Goal: Check status: Check status

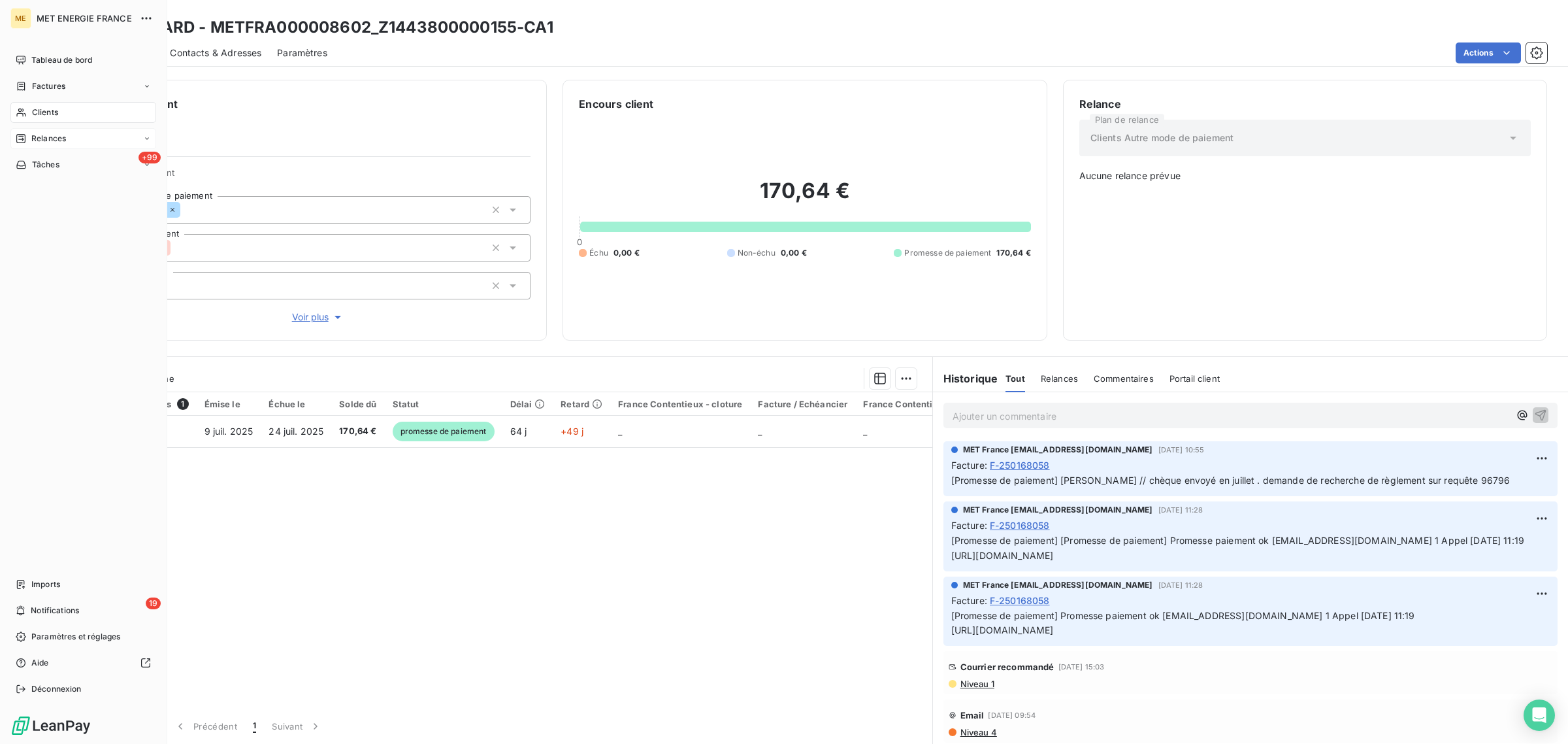
click at [45, 138] on span "Relances" at bounding box center [49, 139] width 35 height 12
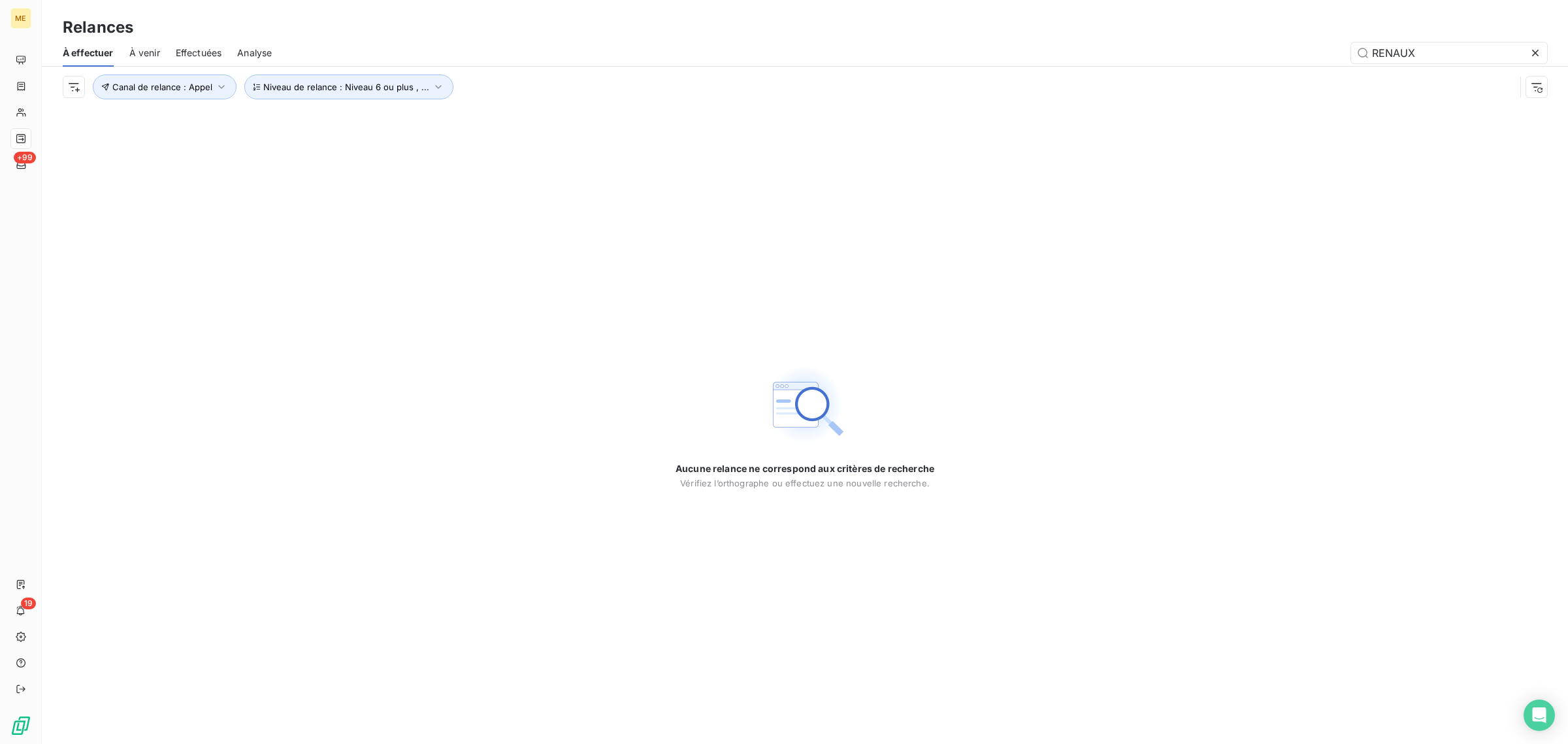
click at [217, 50] on span "Effectuées" at bounding box center [199, 53] width 46 height 13
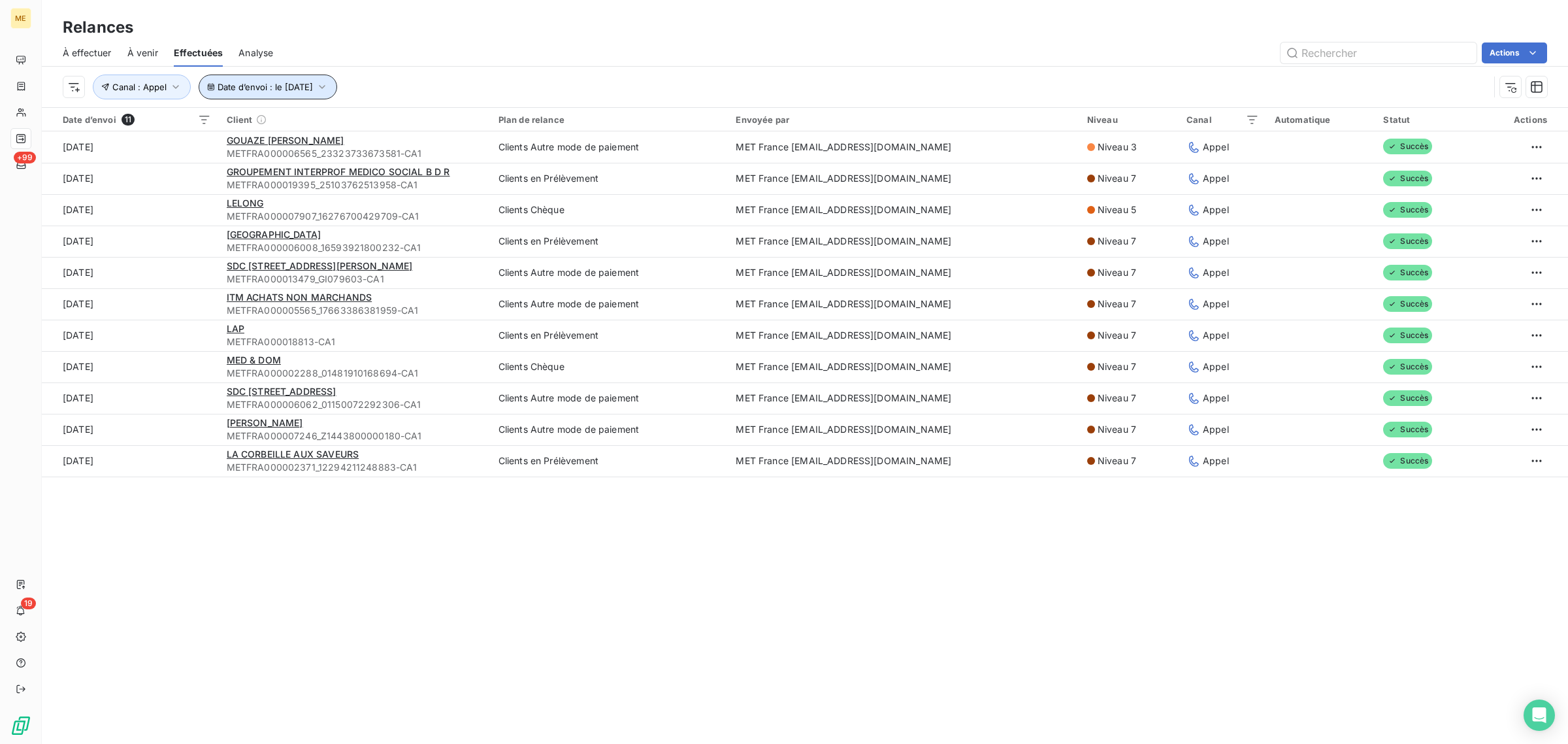
click at [272, 83] on span "Date d’envoi : le [DATE]" at bounding box center [266, 87] width 96 height 11
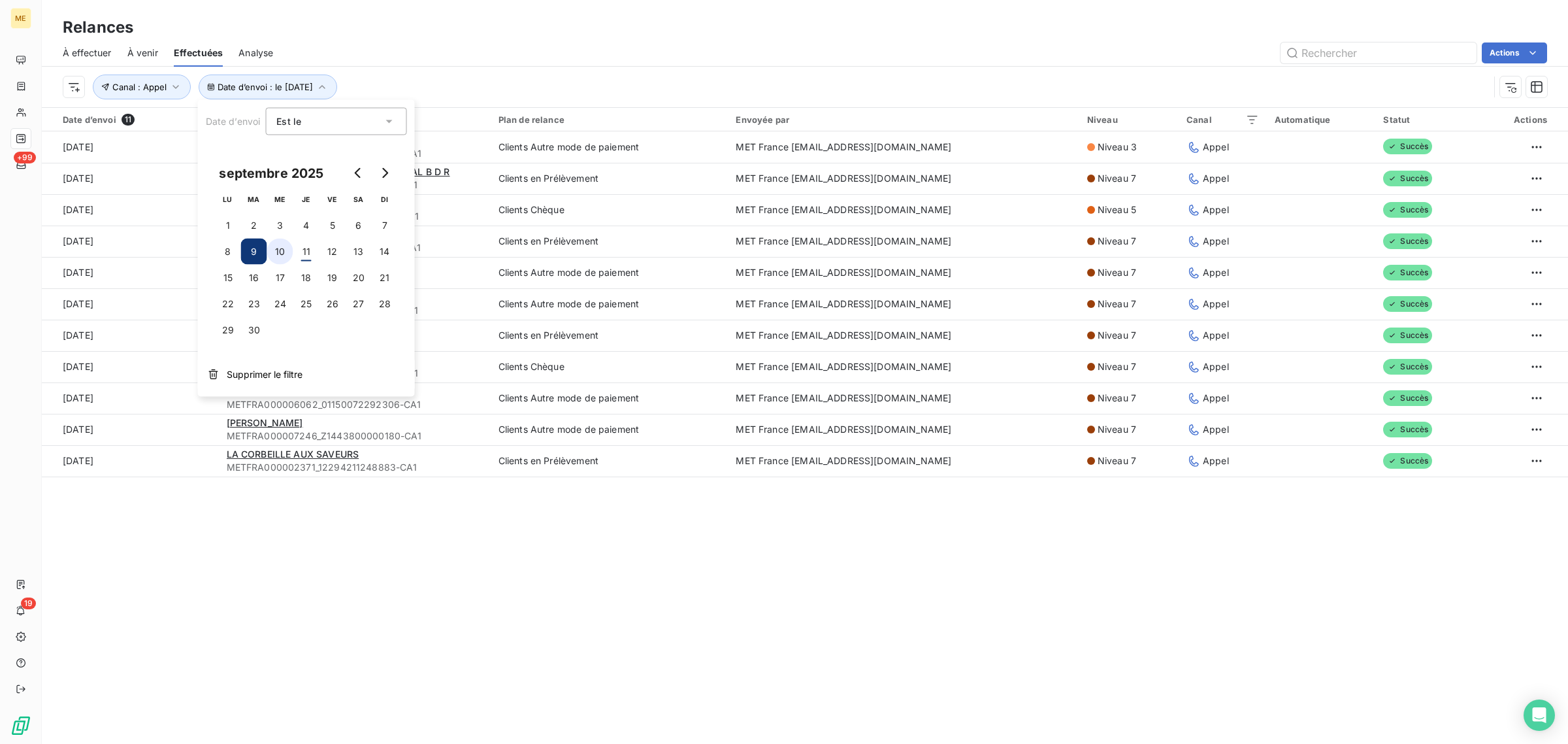
click at [281, 254] on button "10" at bounding box center [281, 252] width 26 height 26
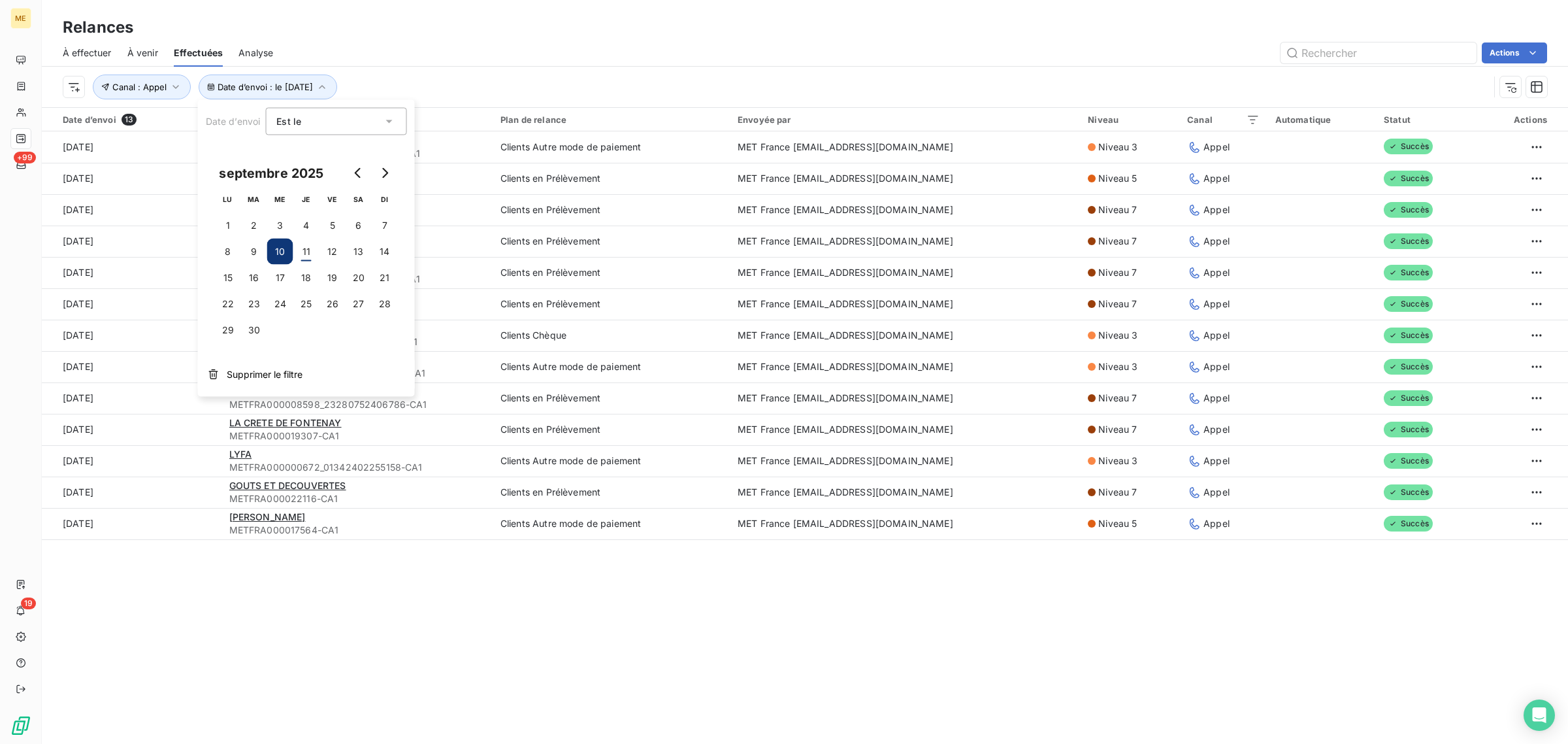
click at [409, 89] on div "Date d’envoi : le [DATE] Canal : Appel" at bounding box center [776, 87] width 1426 height 25
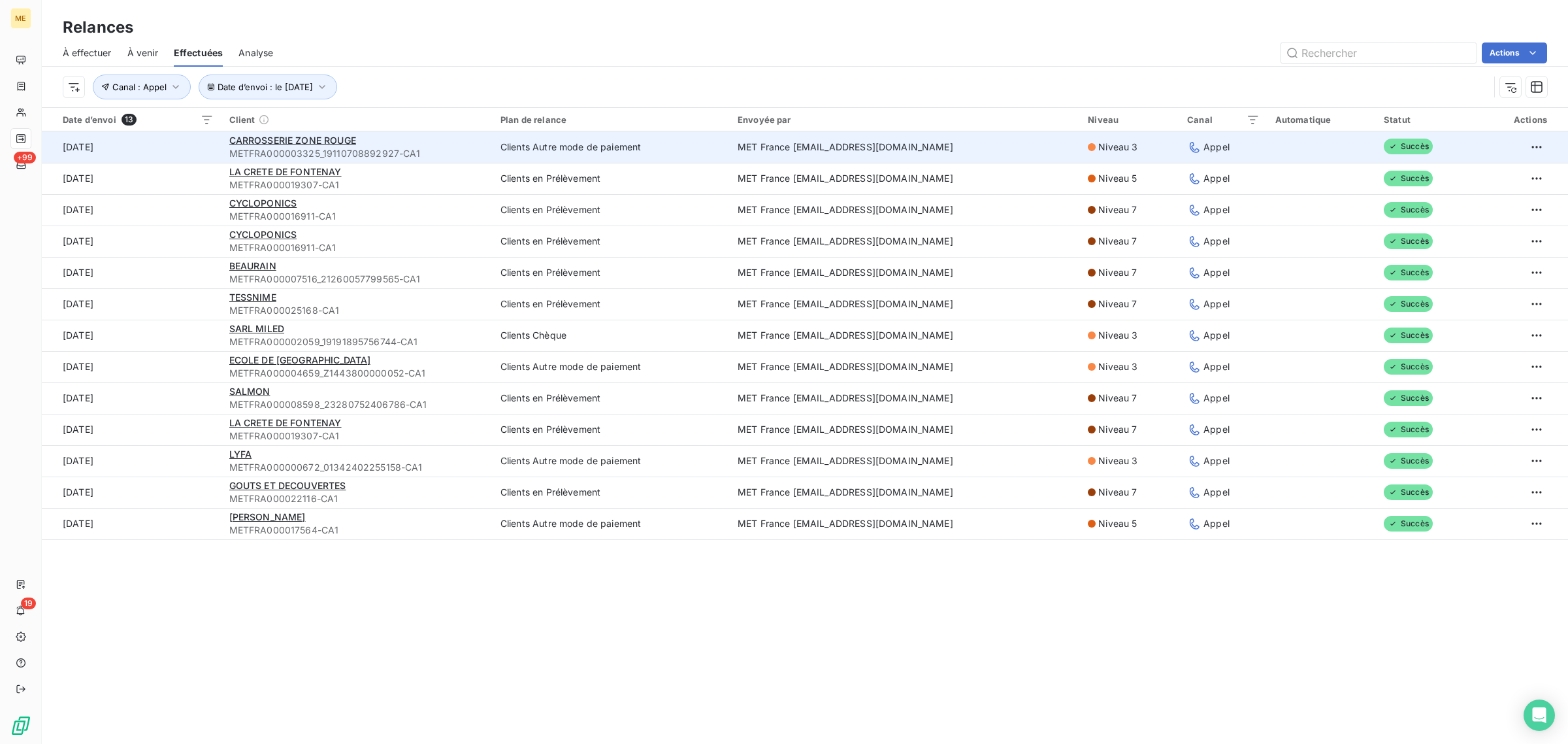
click at [425, 142] on div "CARROSSERIE ZONE ROUGE" at bounding box center [357, 140] width 256 height 13
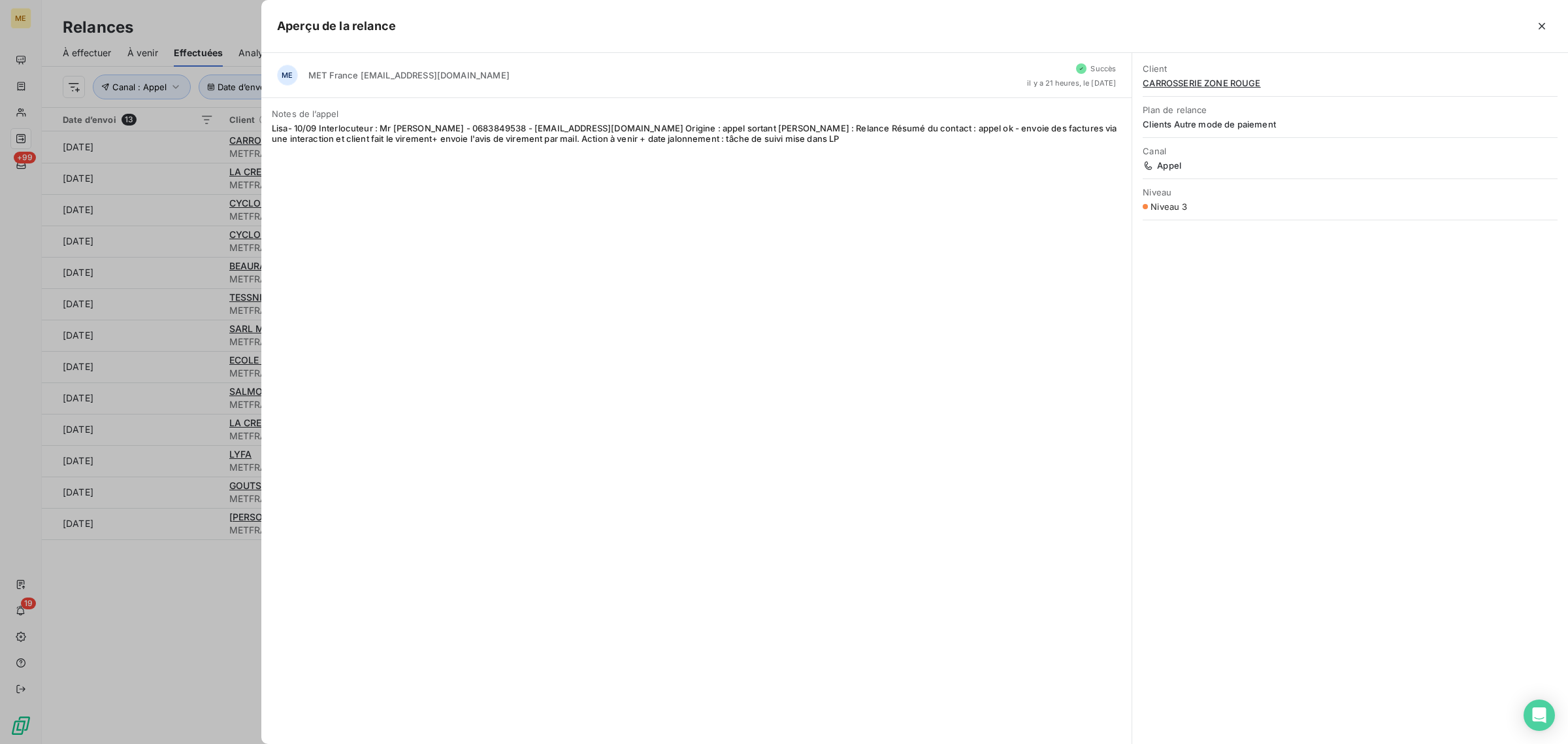
click at [199, 177] on div at bounding box center [784, 372] width 1568 height 744
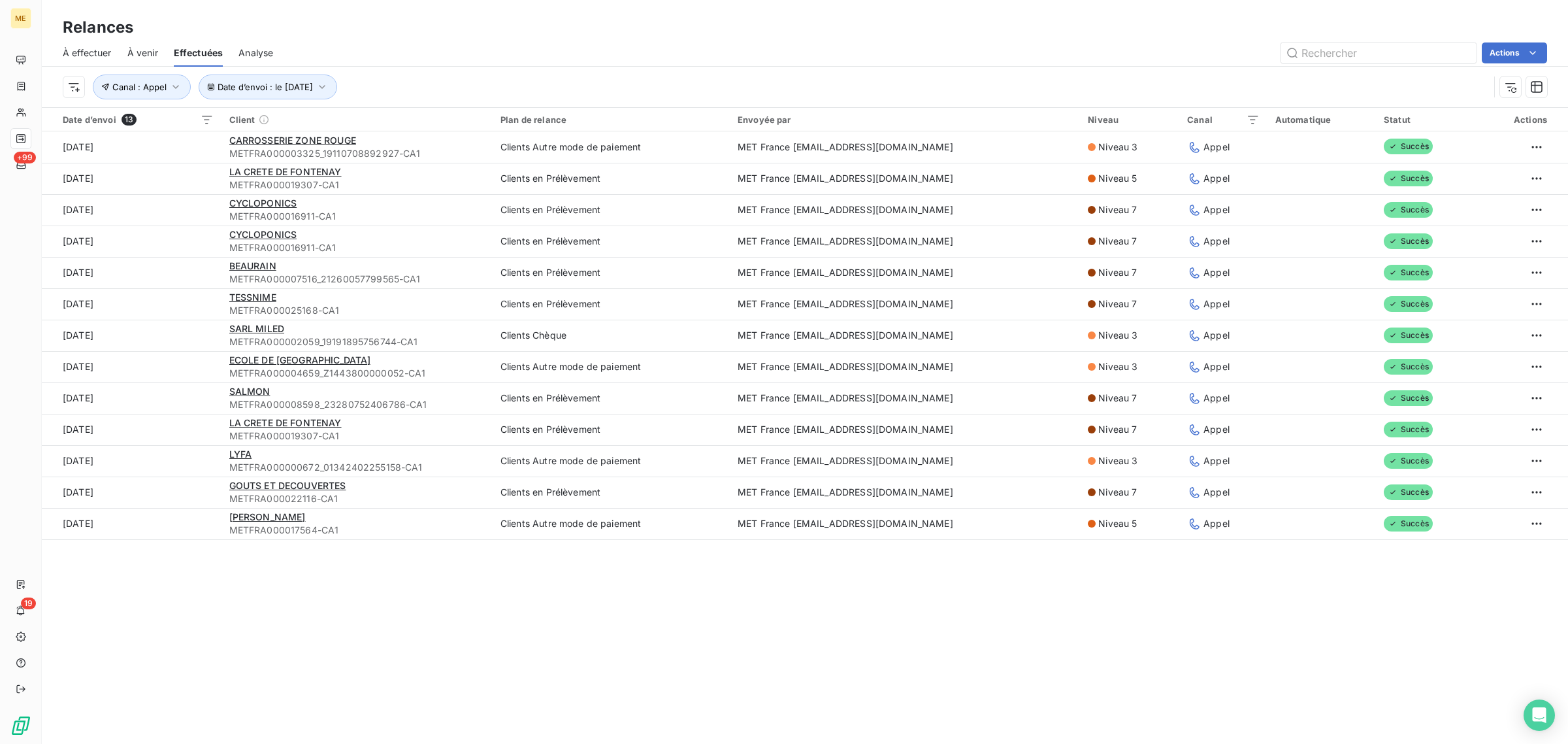
click at [199, 177] on td "[DATE]" at bounding box center [132, 178] width 180 height 31
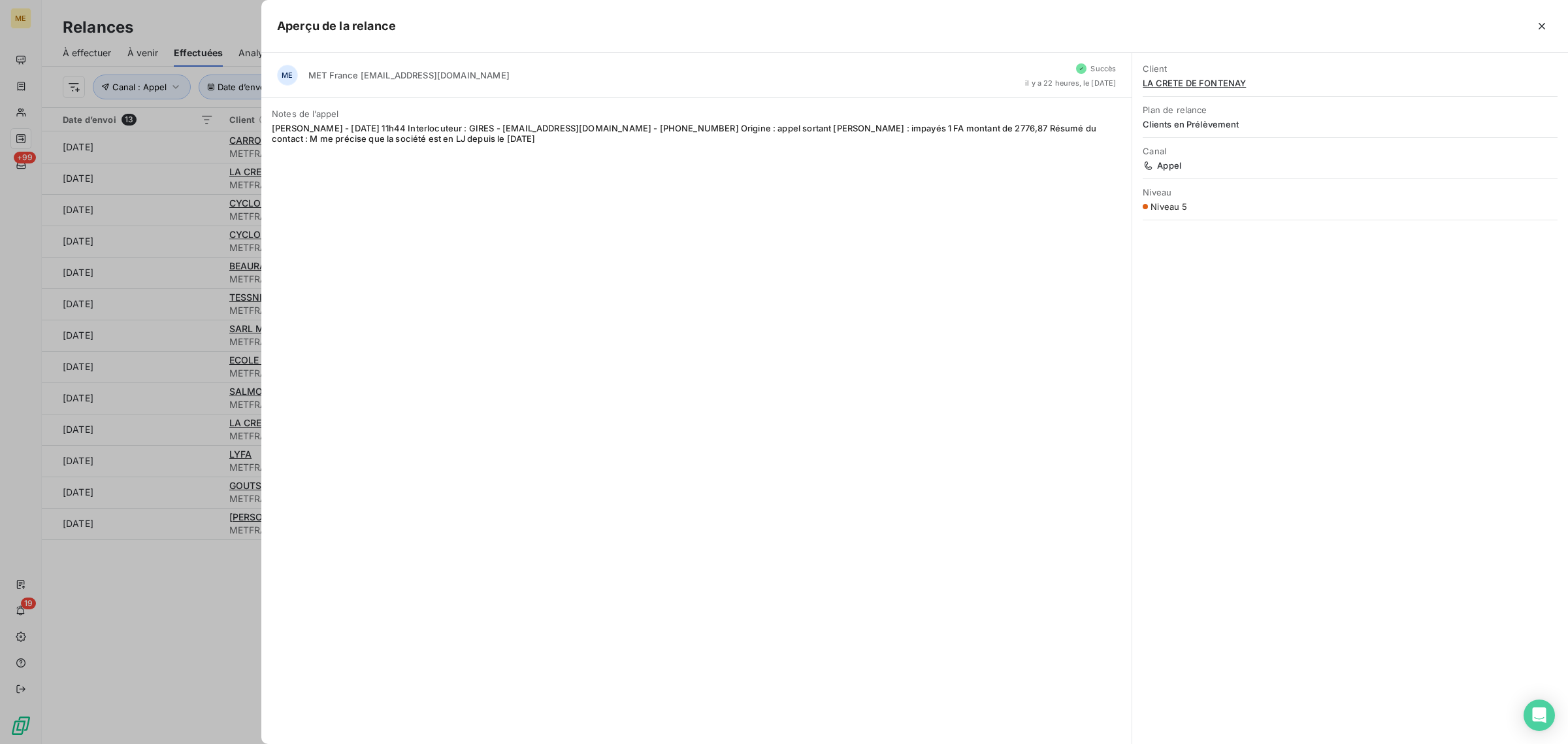
click at [199, 177] on div at bounding box center [784, 372] width 1568 height 744
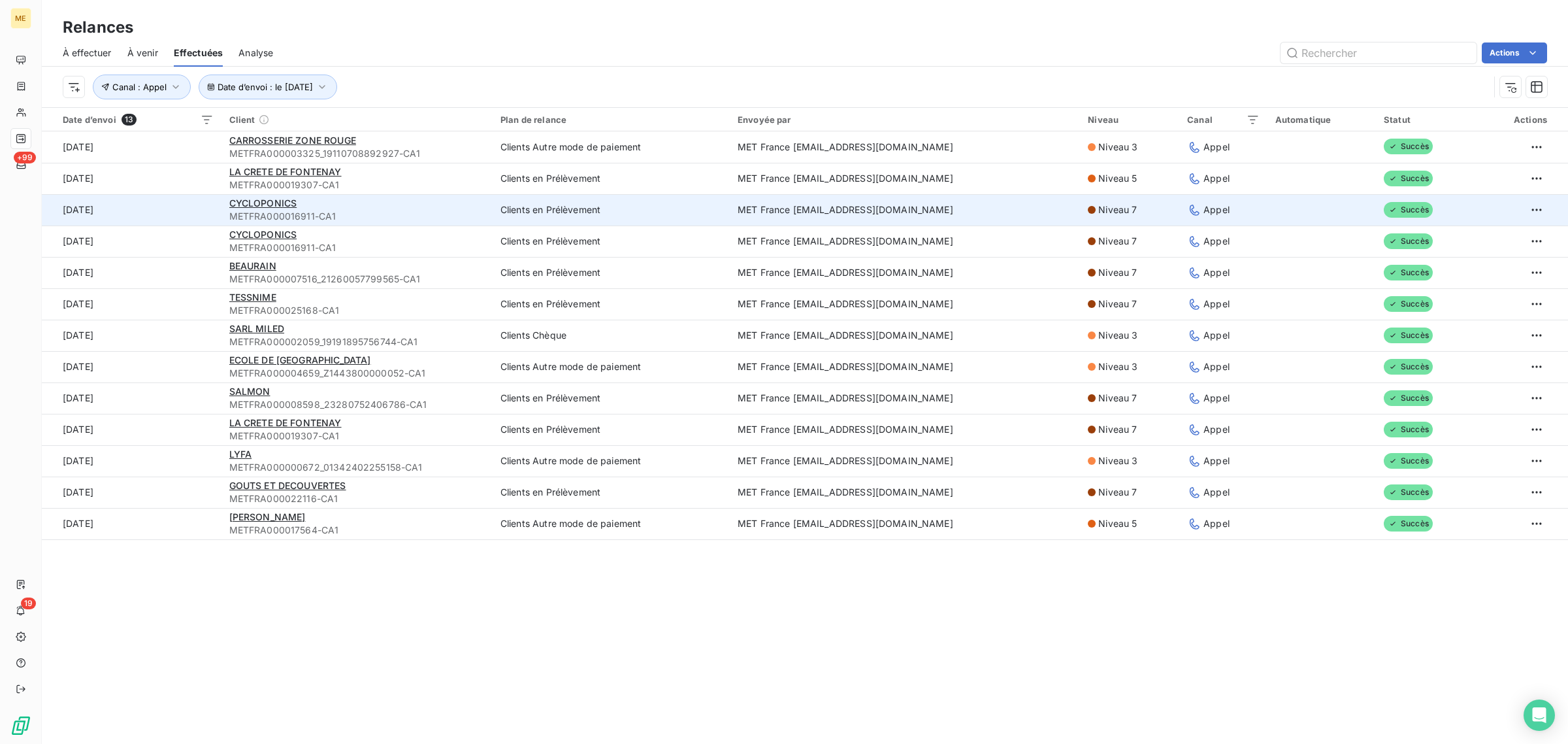
click at [193, 201] on td "[DATE]" at bounding box center [132, 210] width 180 height 31
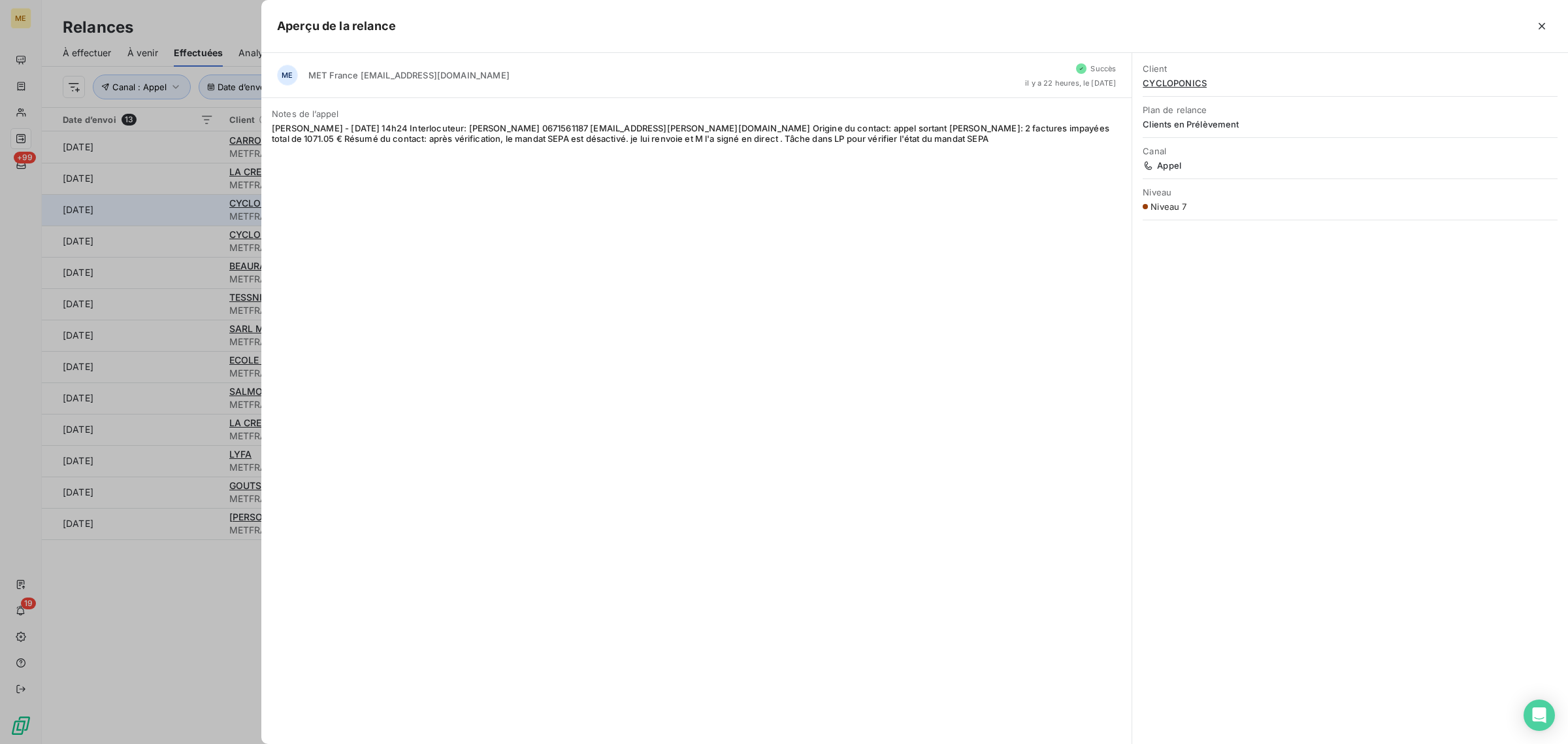
click at [193, 201] on div at bounding box center [784, 372] width 1568 height 744
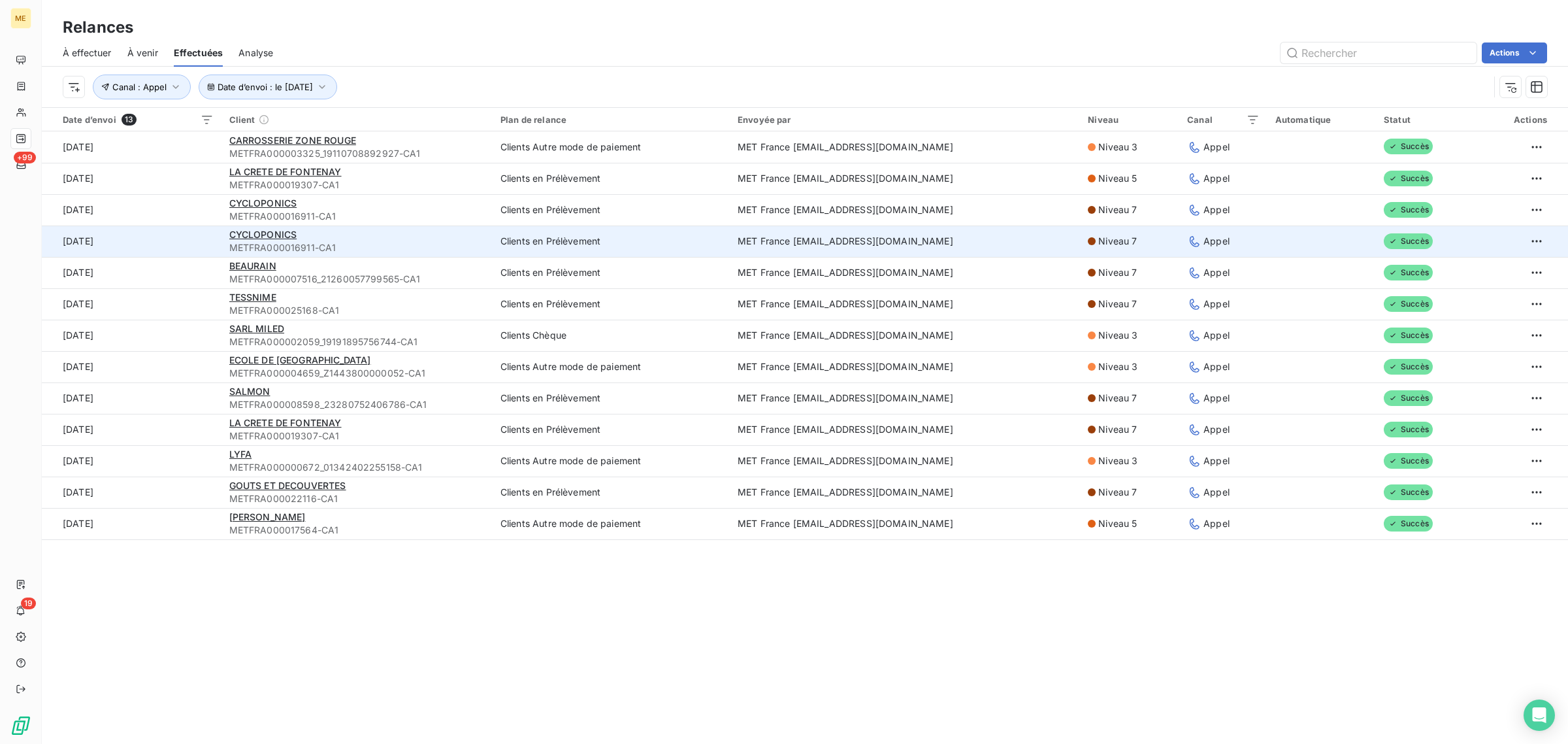
click at [190, 230] on td "[DATE]" at bounding box center [132, 241] width 180 height 31
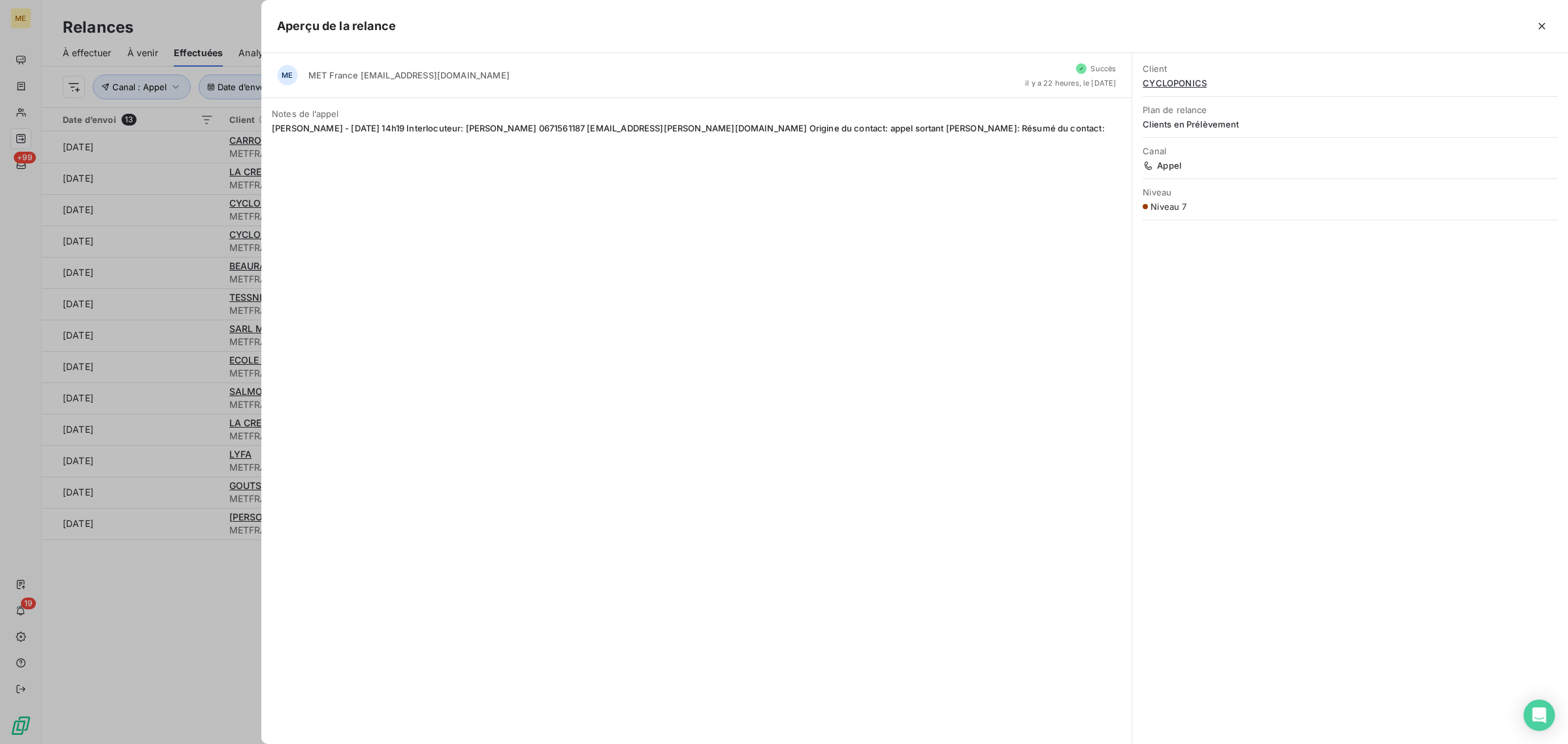
click at [190, 240] on div at bounding box center [784, 372] width 1568 height 744
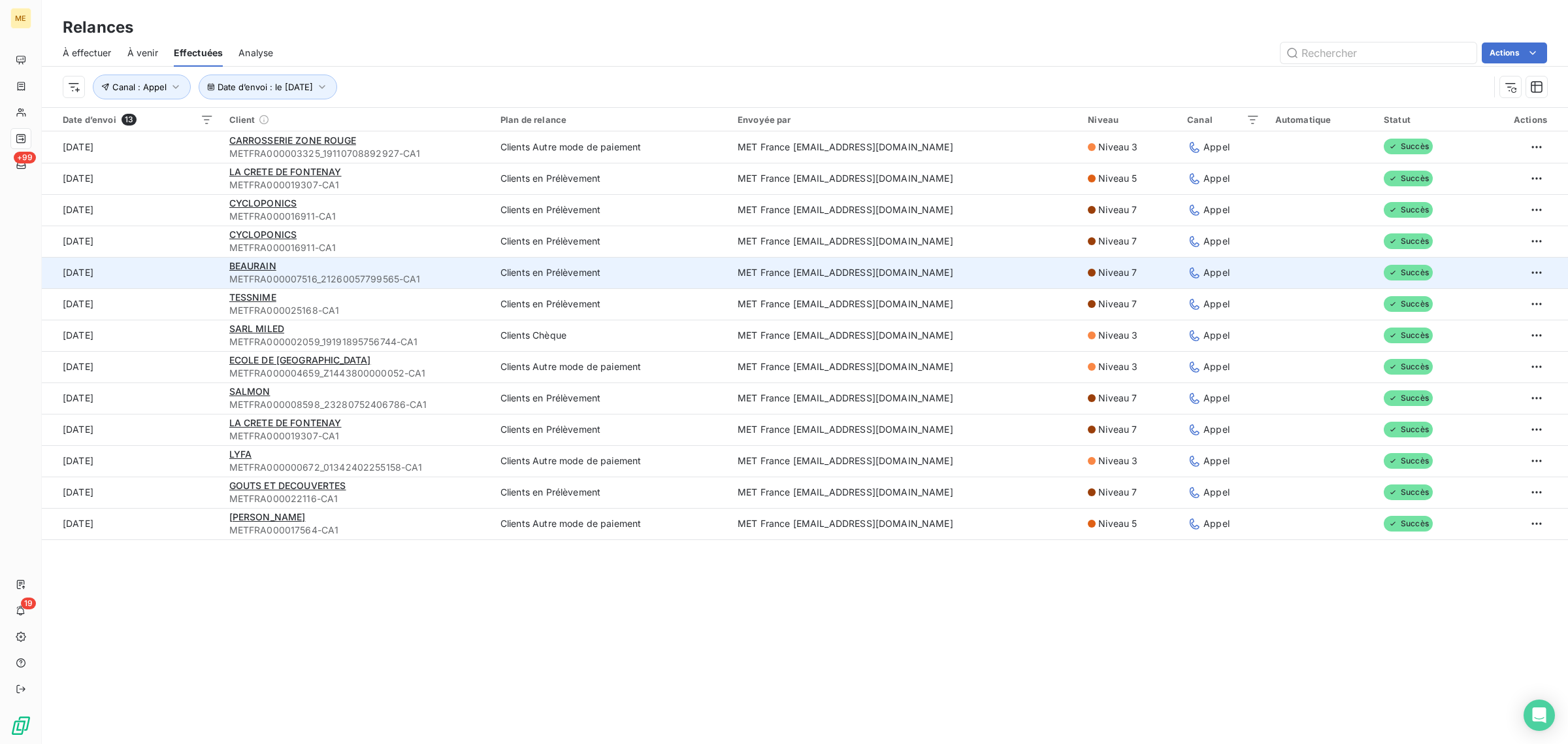
click at [185, 277] on td "[DATE]" at bounding box center [132, 272] width 180 height 31
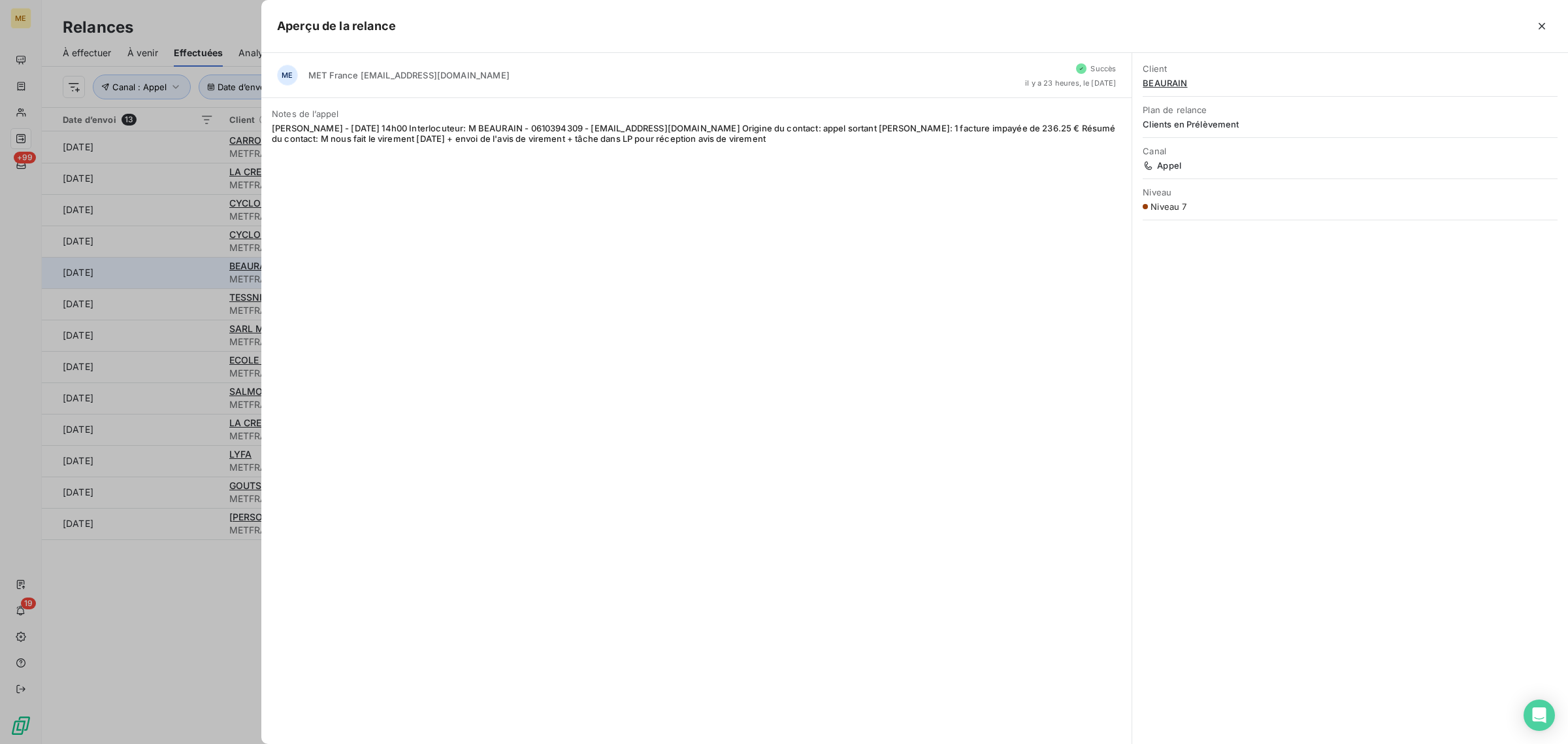
click at [185, 277] on div at bounding box center [784, 372] width 1568 height 744
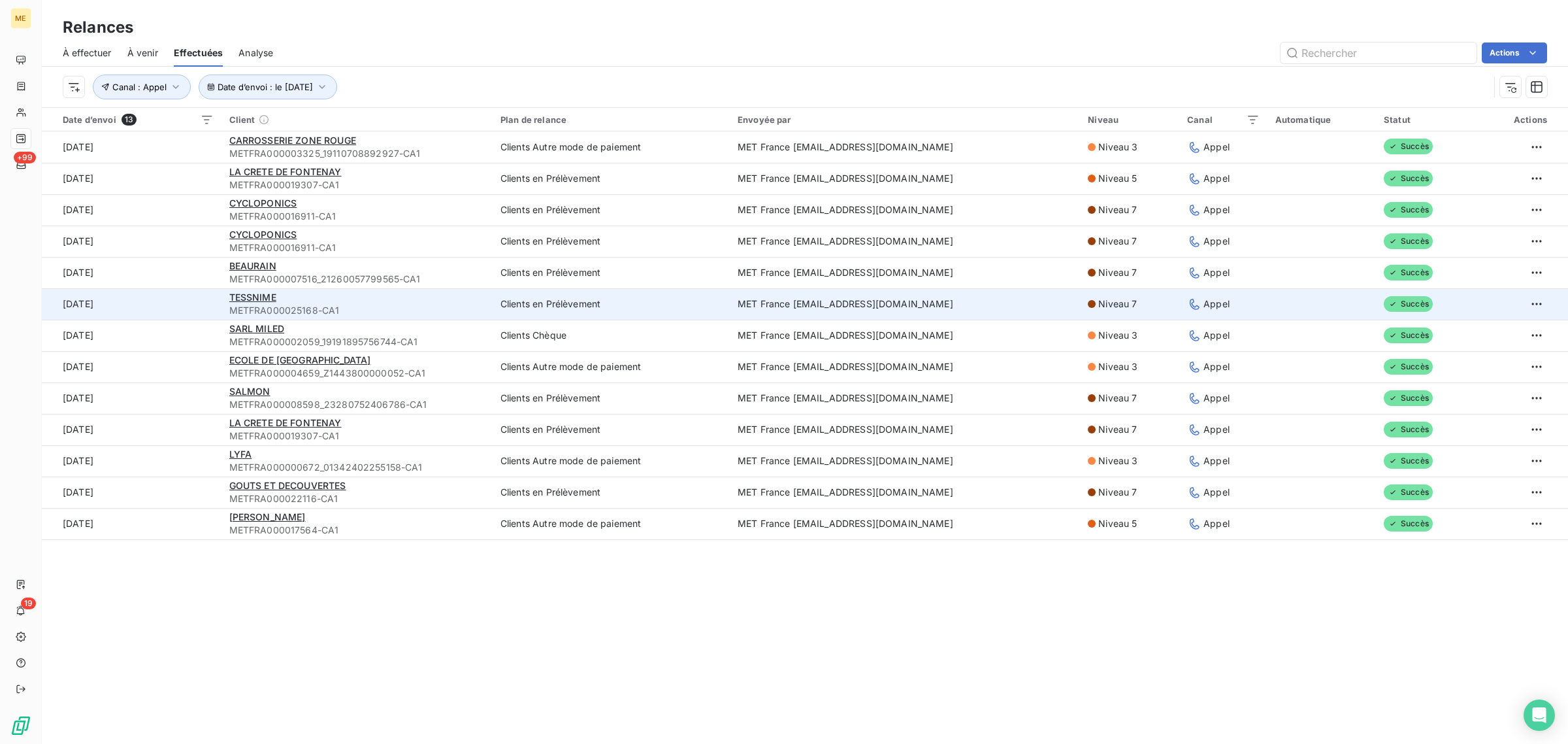
click at [183, 297] on td "[DATE]" at bounding box center [132, 304] width 180 height 31
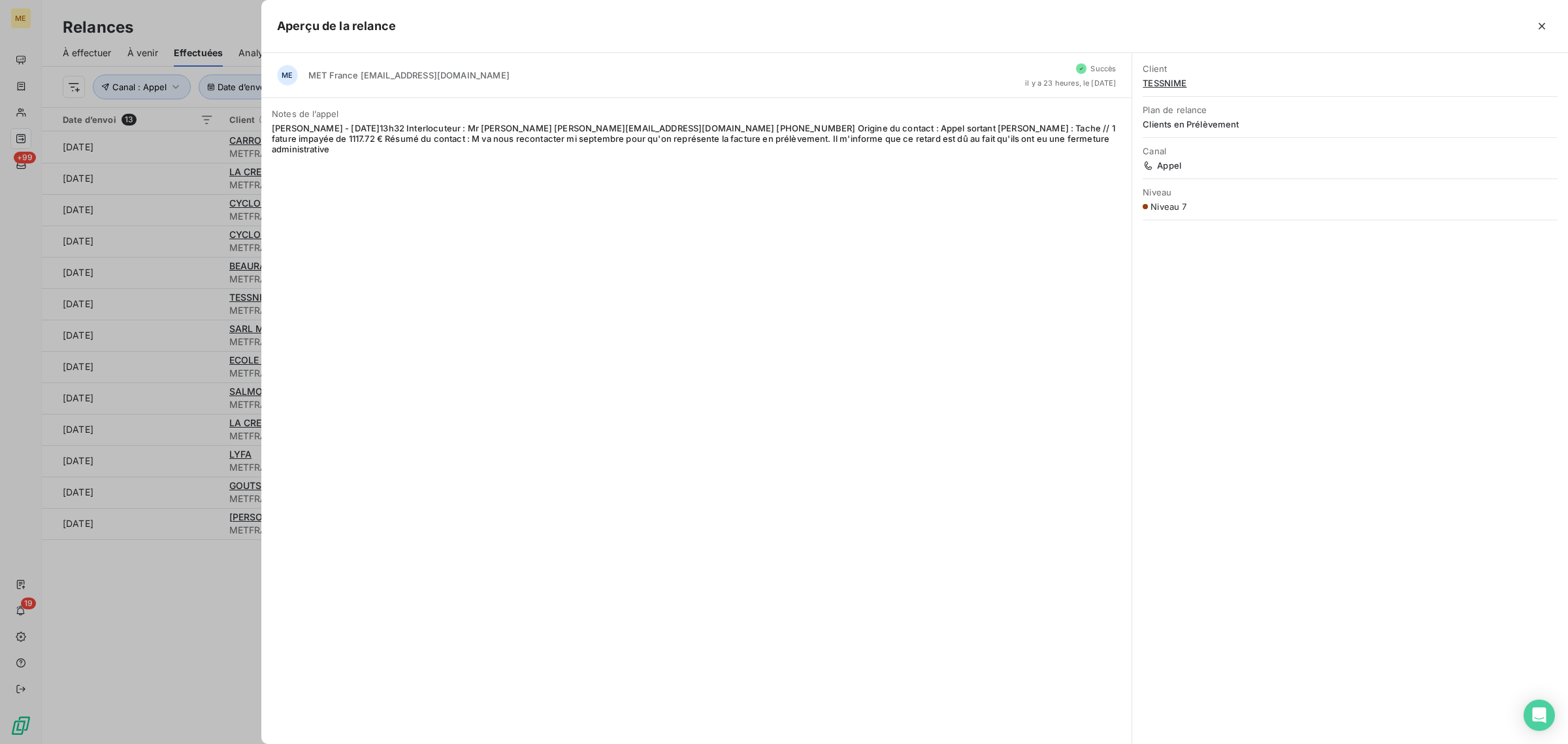
click at [183, 330] on div at bounding box center [784, 372] width 1568 height 744
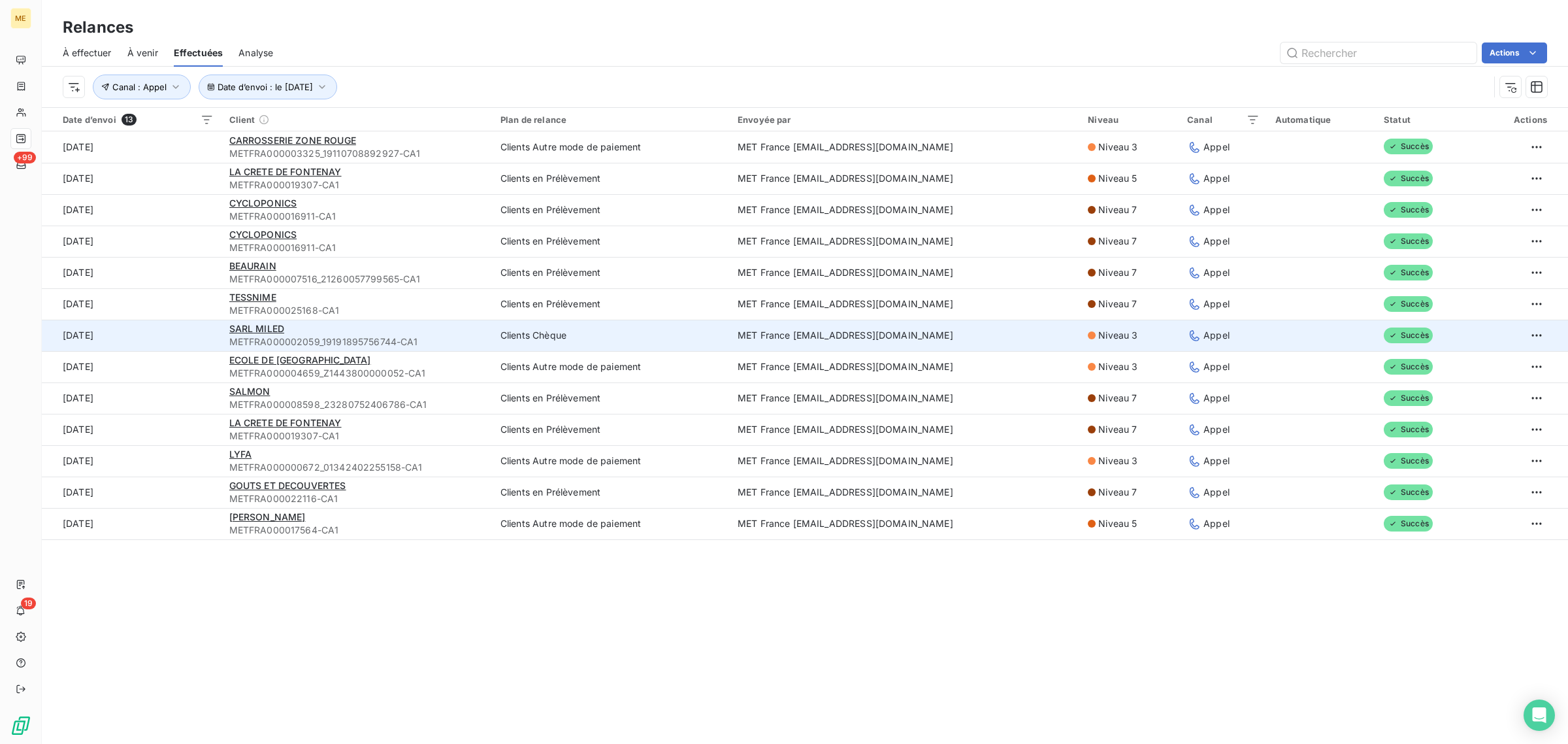
click at [183, 330] on td "[DATE]" at bounding box center [132, 335] width 180 height 31
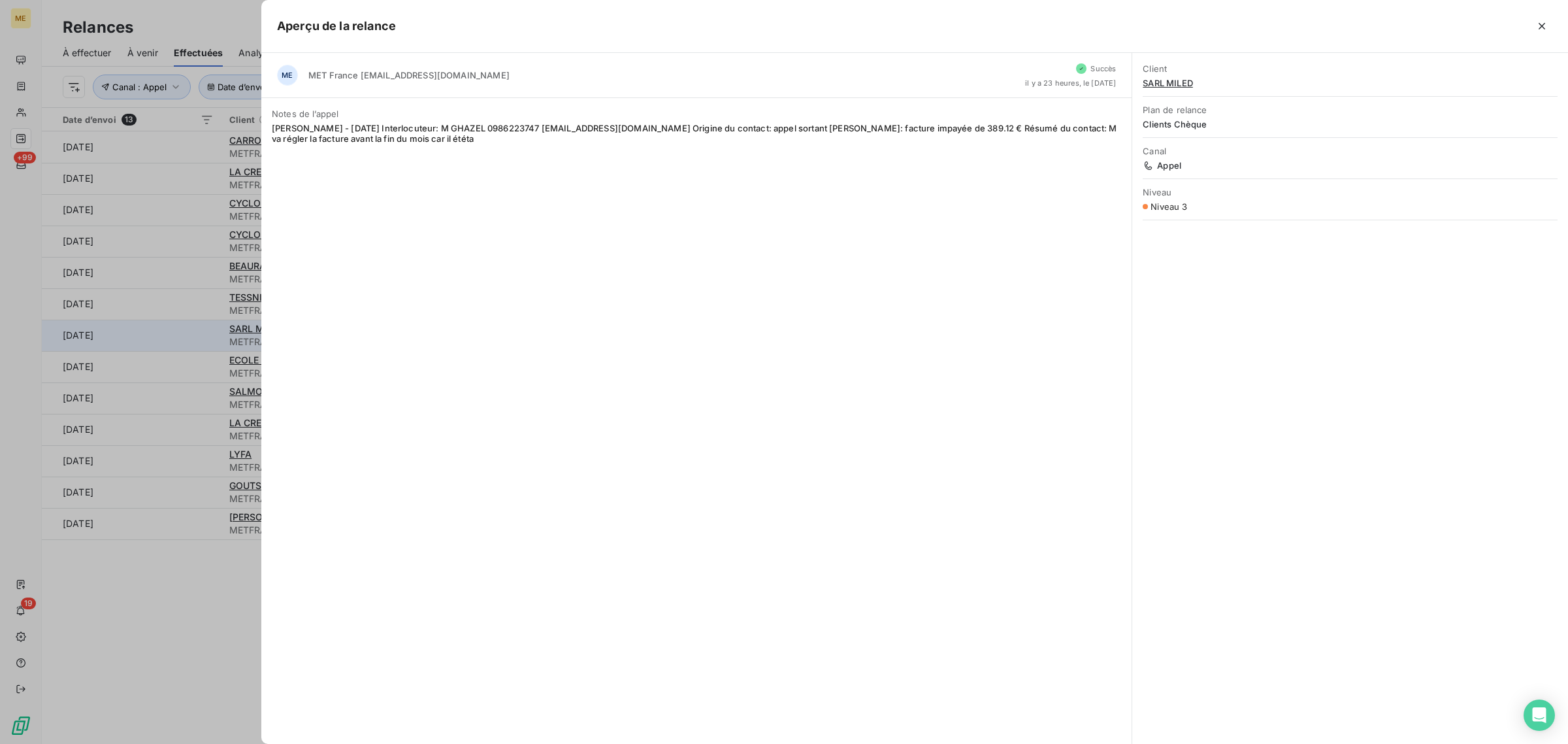
click at [183, 330] on div at bounding box center [784, 372] width 1568 height 744
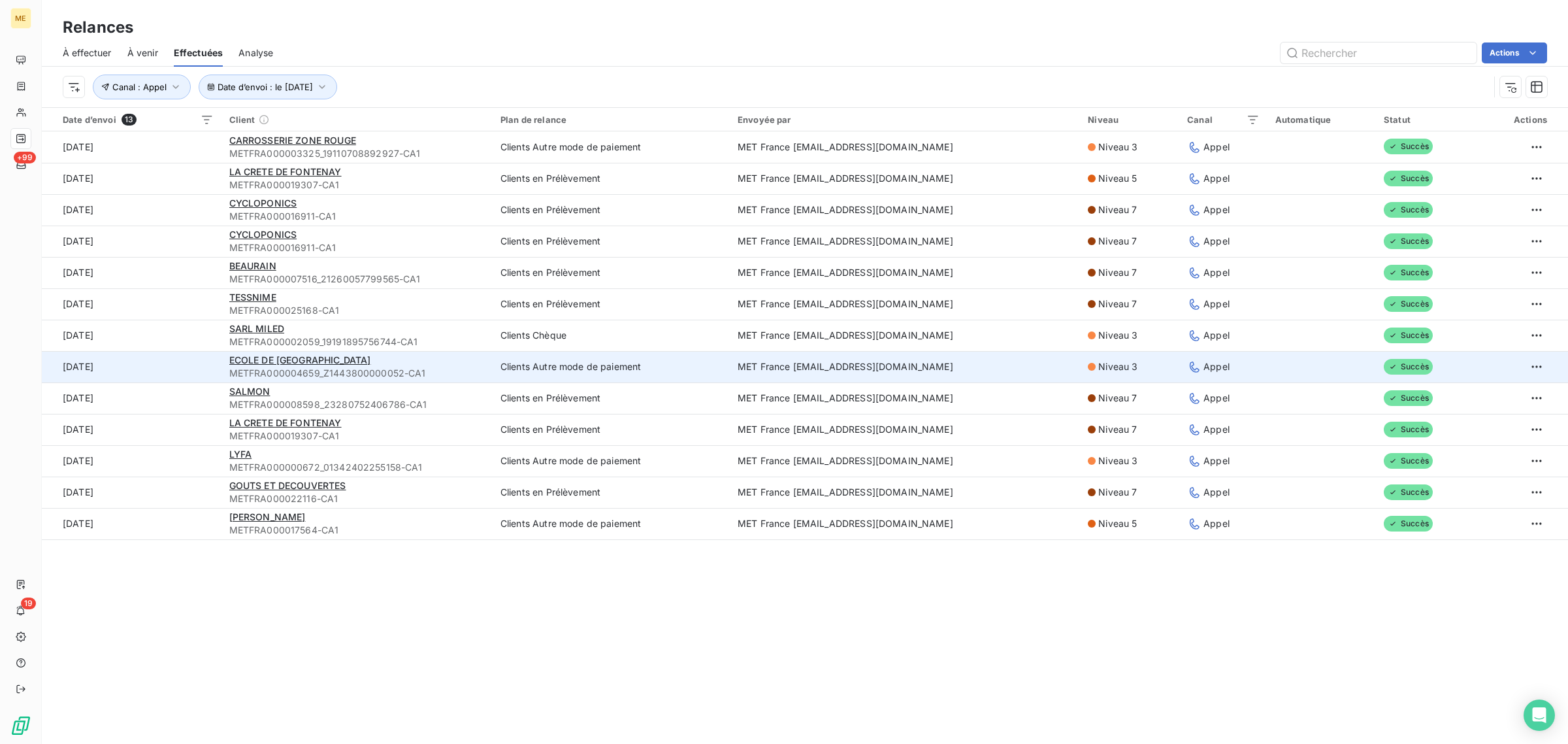
click at [187, 361] on td "[DATE]" at bounding box center [132, 367] width 180 height 31
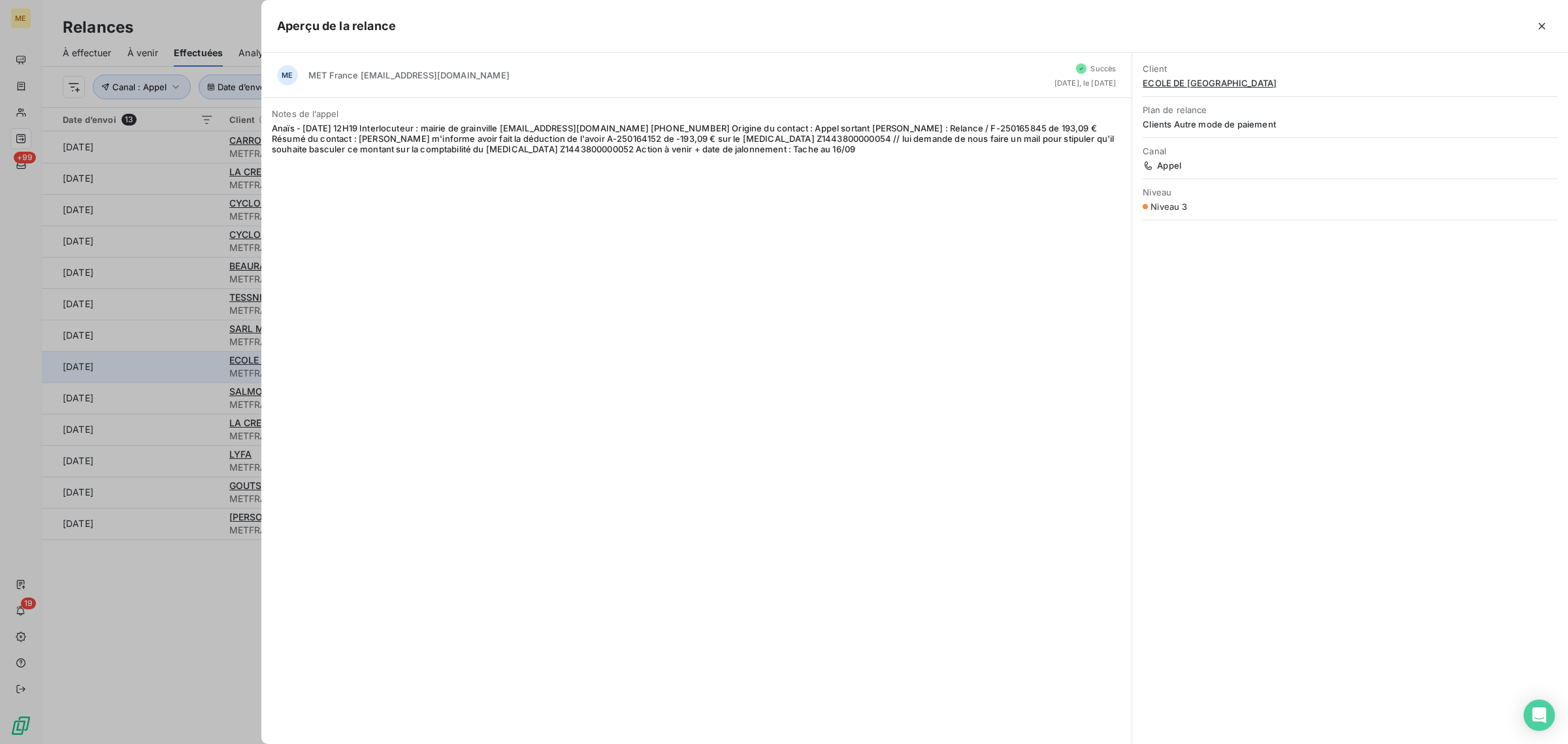
click at [187, 361] on div at bounding box center [784, 372] width 1568 height 744
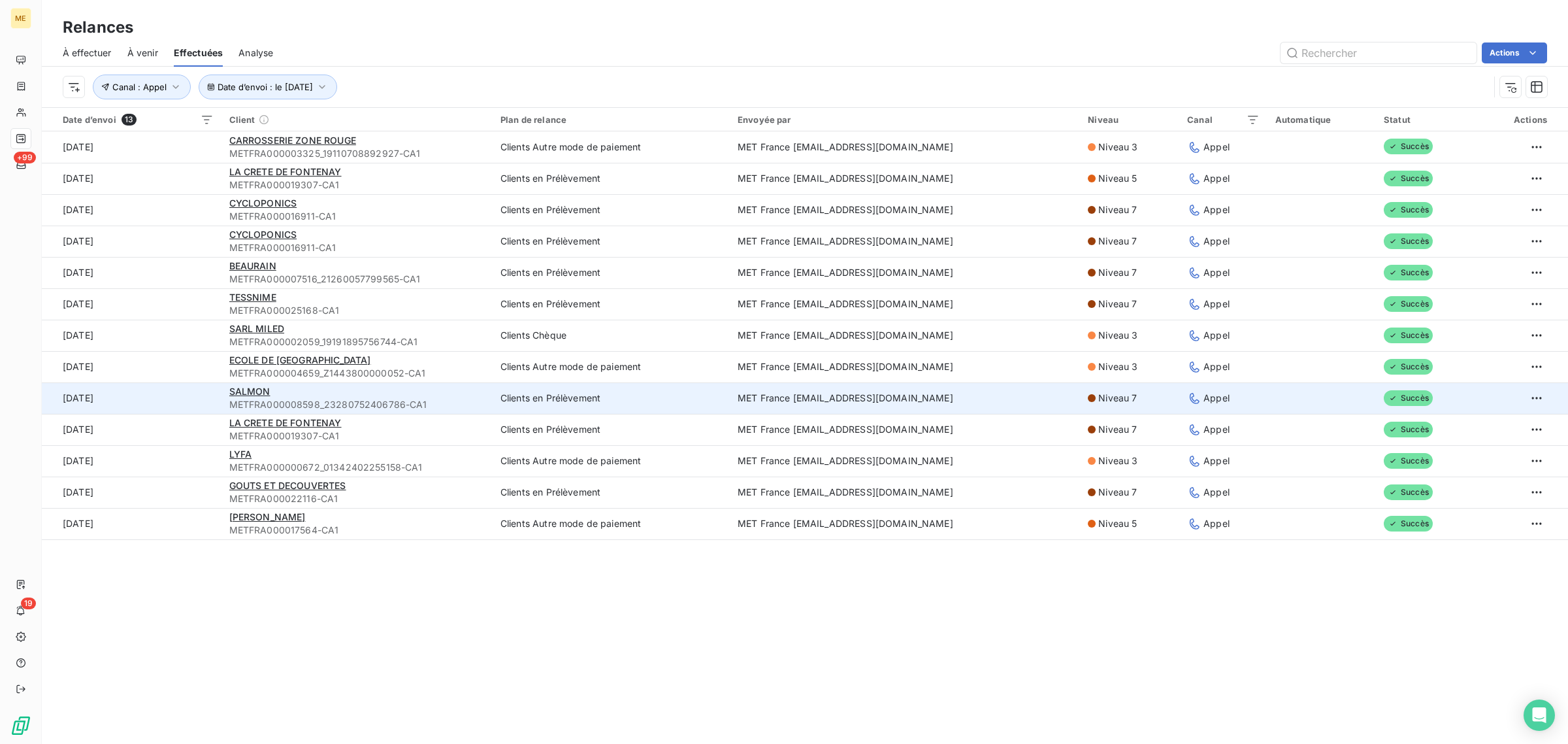
click at [190, 394] on td "[DATE]" at bounding box center [132, 398] width 180 height 31
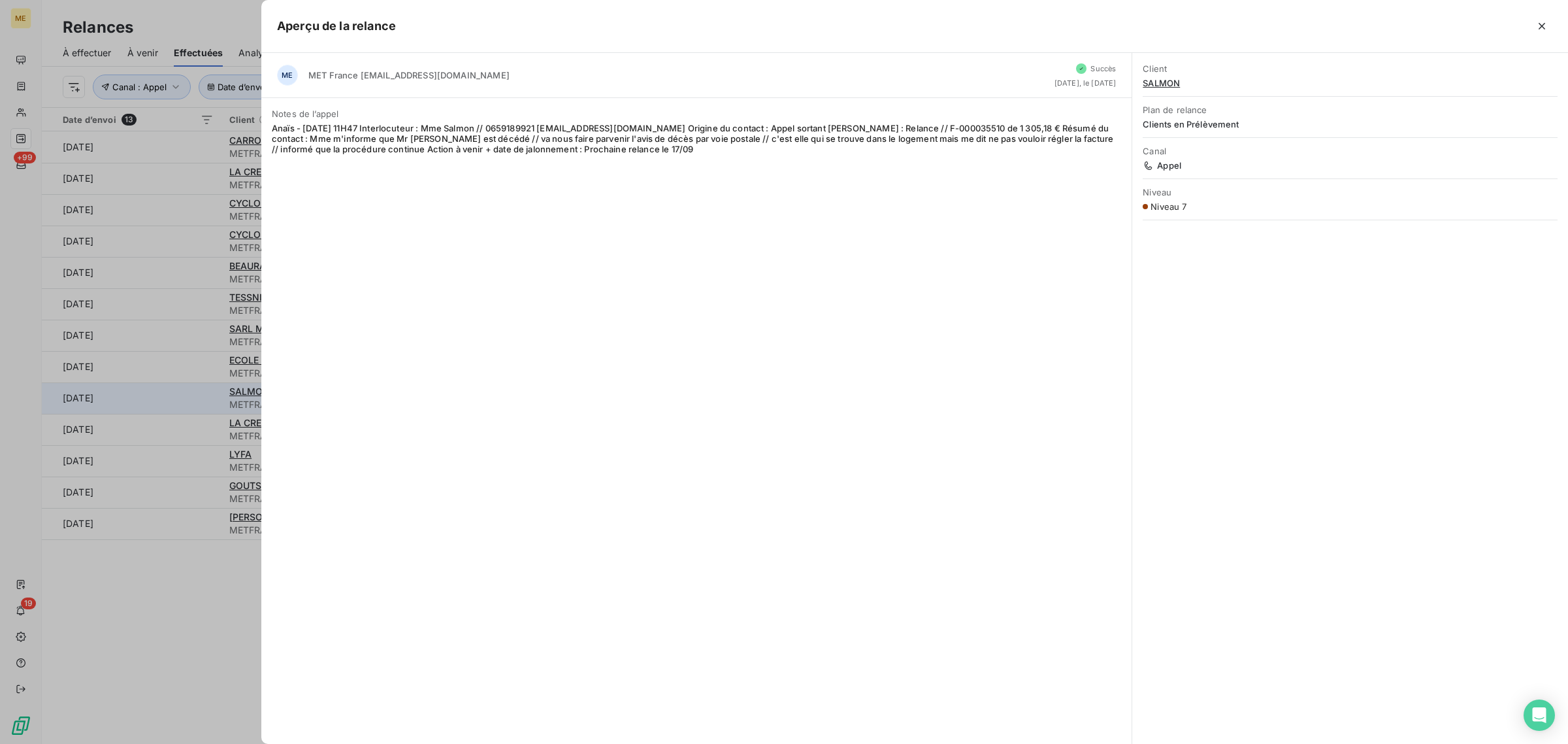
click at [190, 394] on div at bounding box center [784, 372] width 1568 height 744
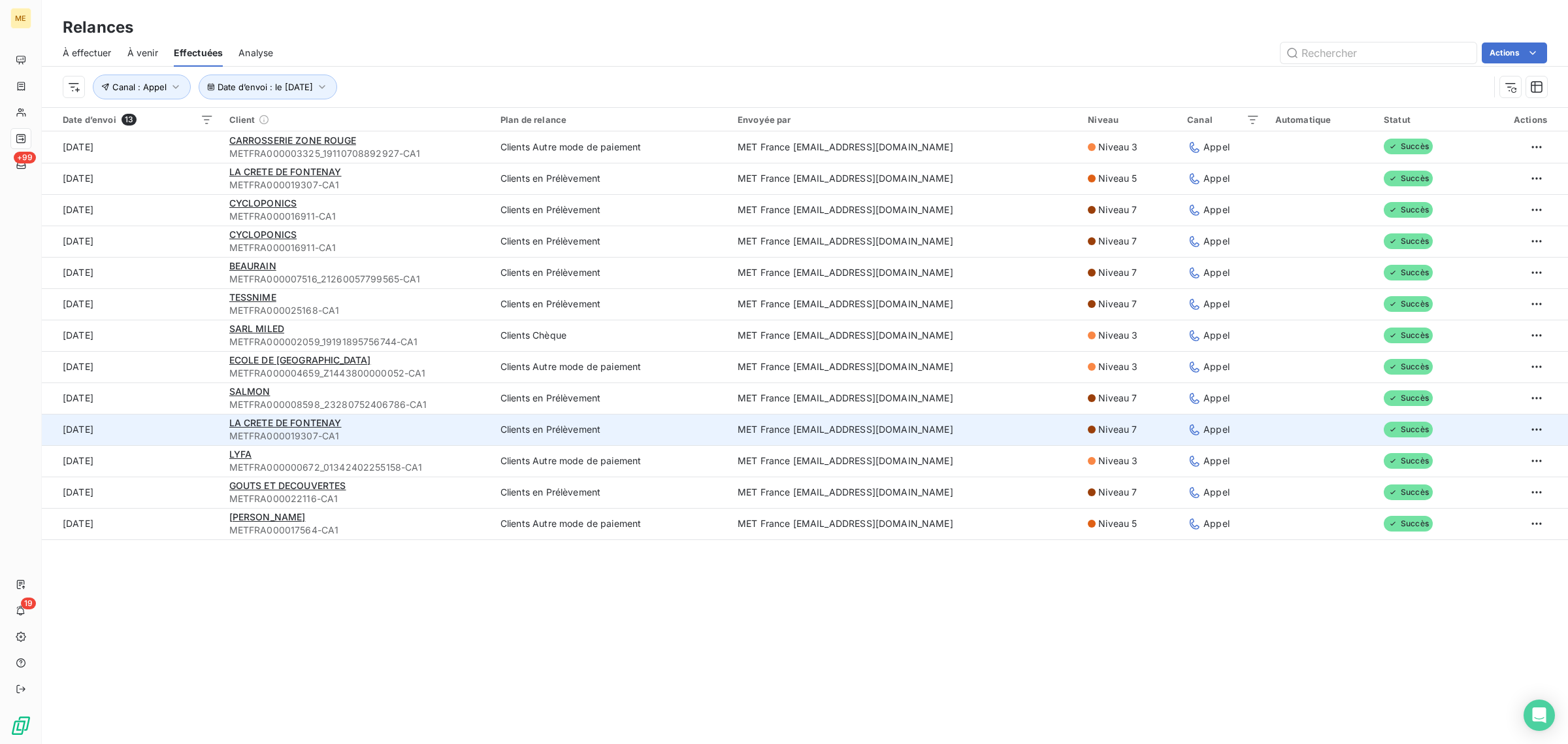
click at [183, 432] on td "[DATE]" at bounding box center [132, 429] width 180 height 31
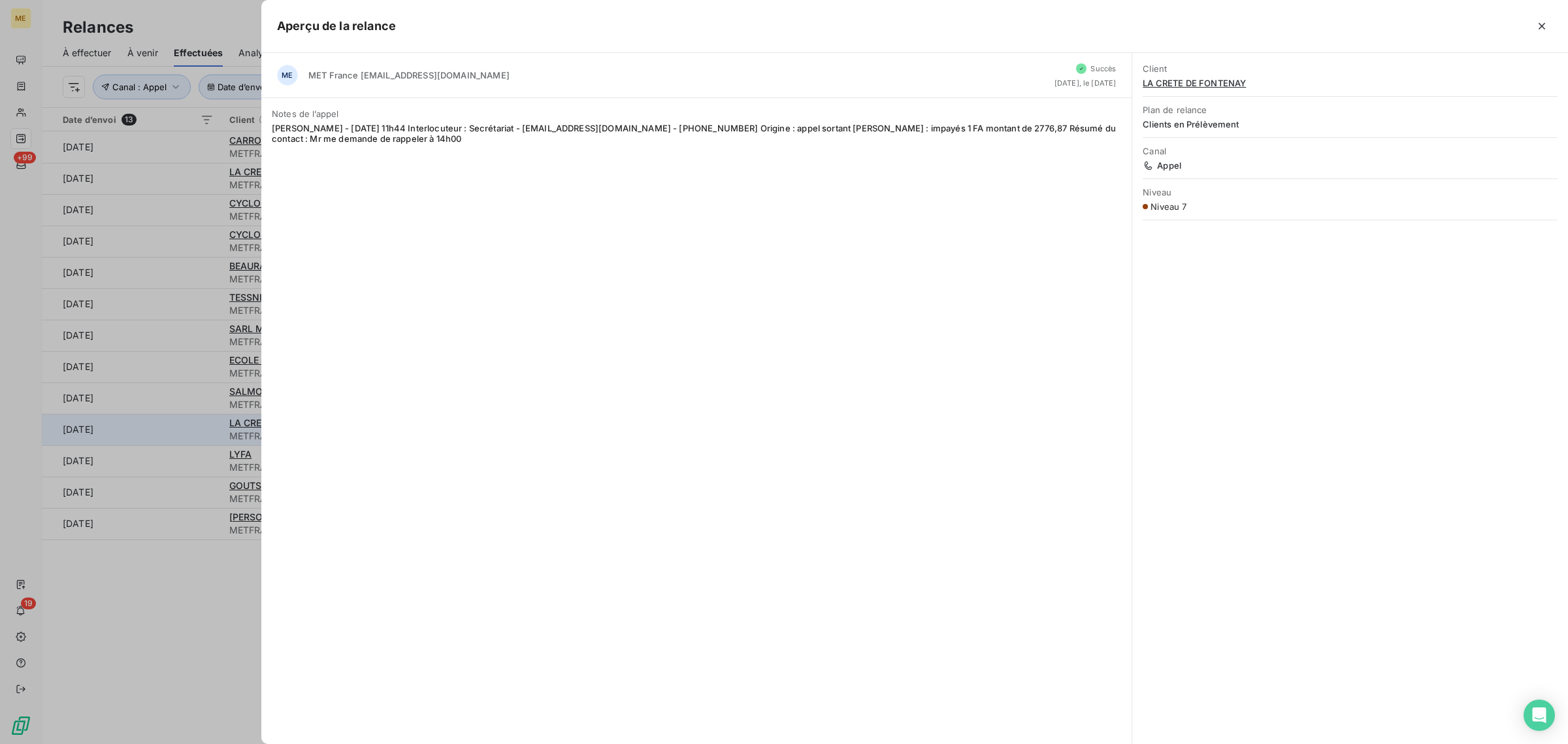
click at [183, 432] on div at bounding box center [784, 372] width 1568 height 744
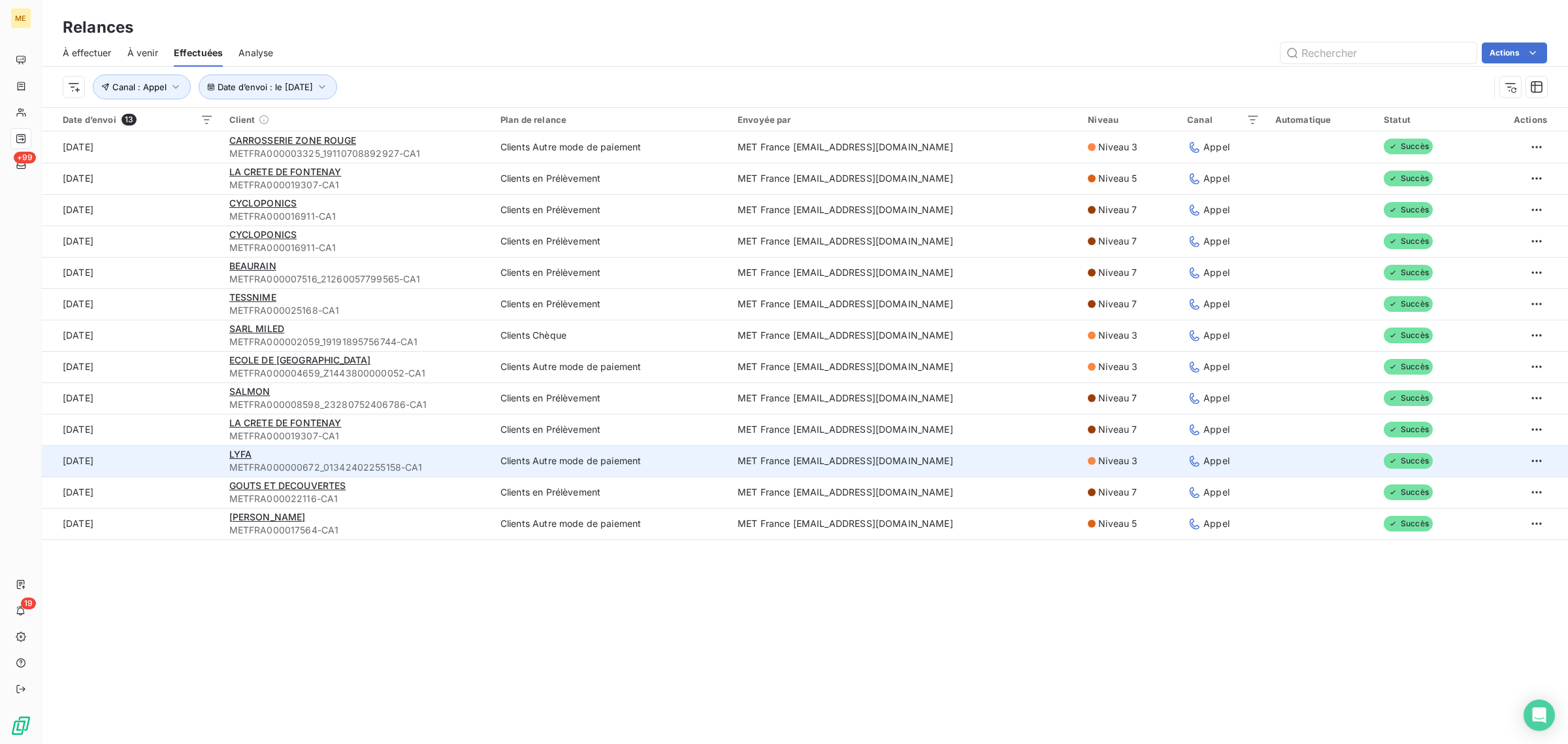
click at [183, 450] on td "[DATE]" at bounding box center [132, 461] width 180 height 31
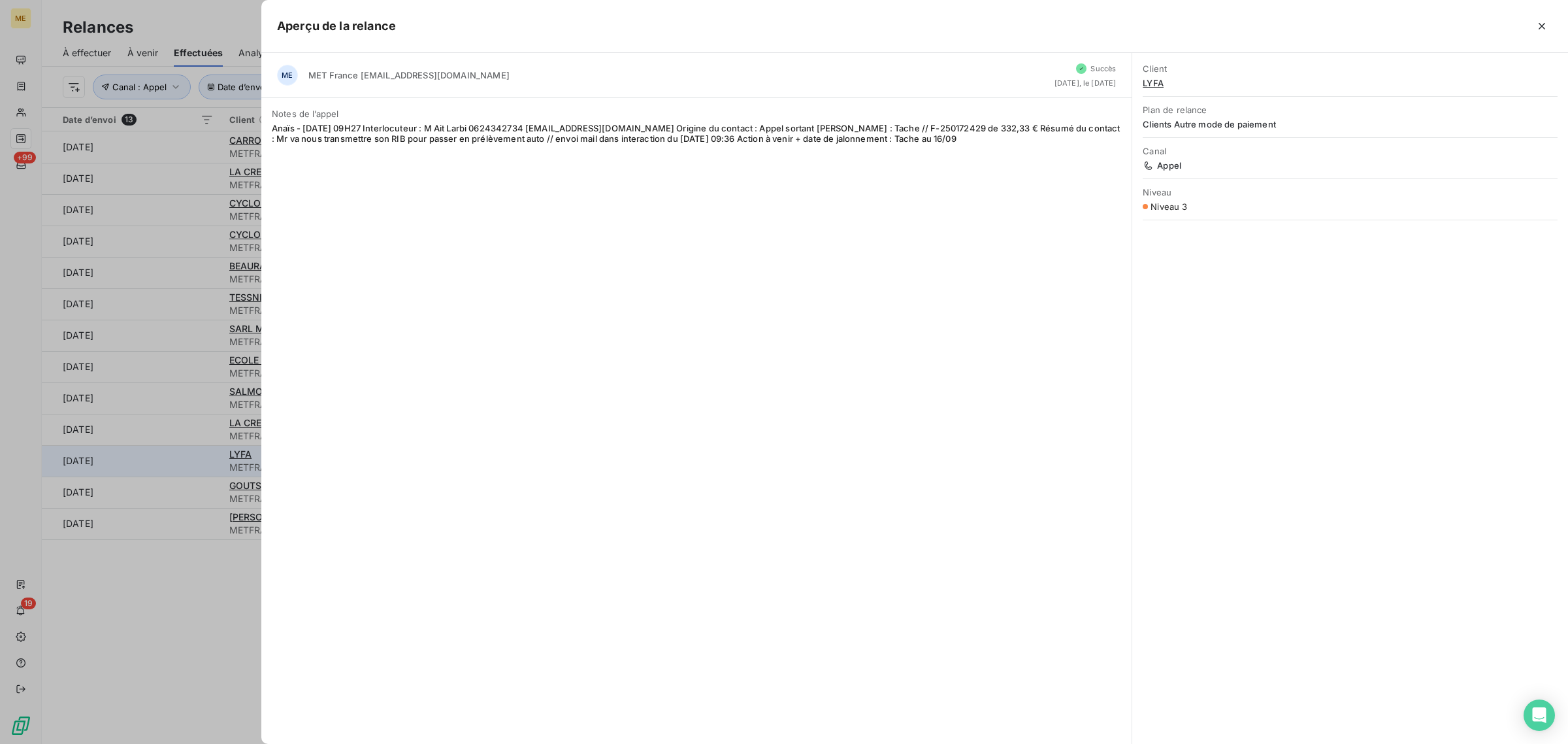
click at [183, 450] on div at bounding box center [784, 372] width 1568 height 744
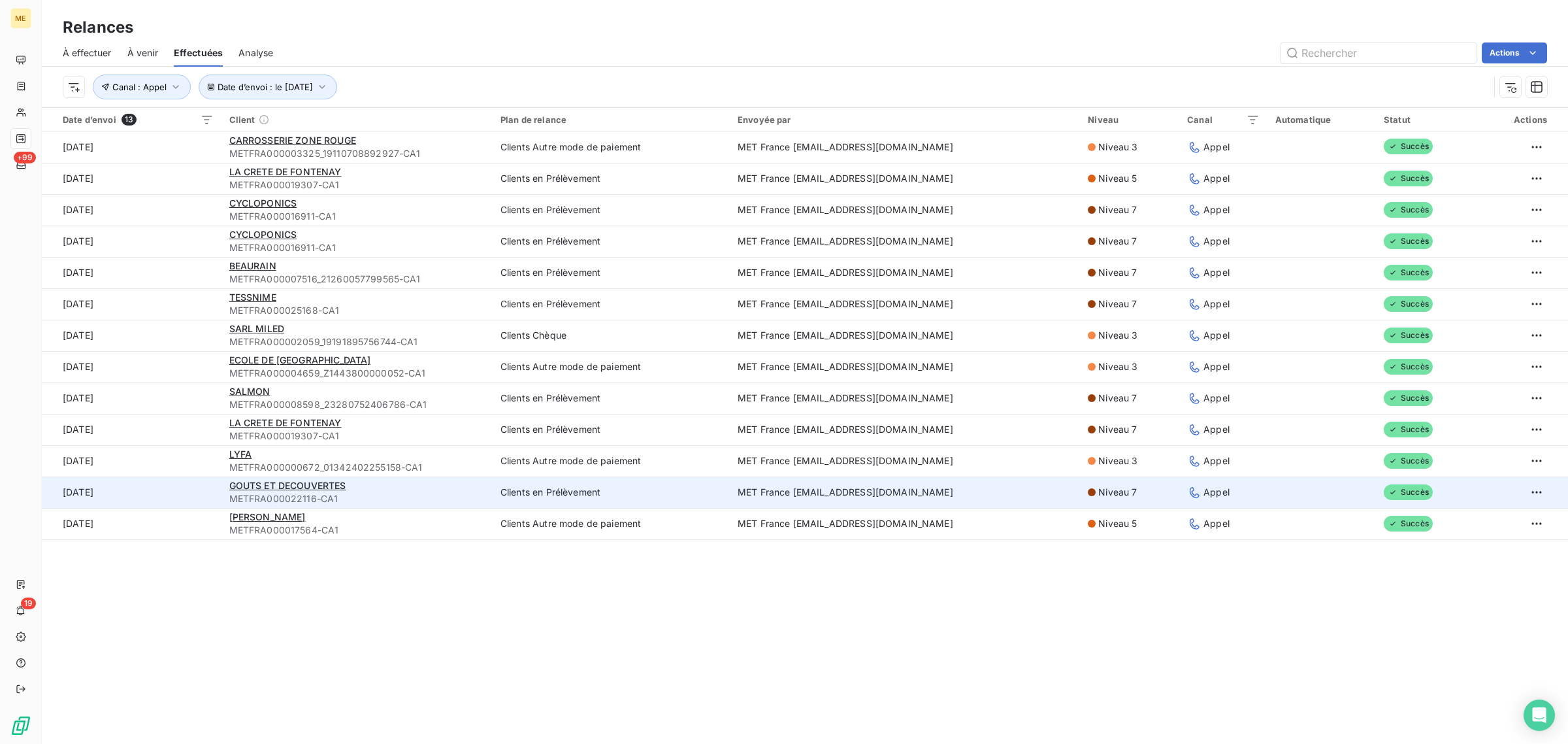
click at [181, 494] on td "[DATE]" at bounding box center [132, 492] width 180 height 31
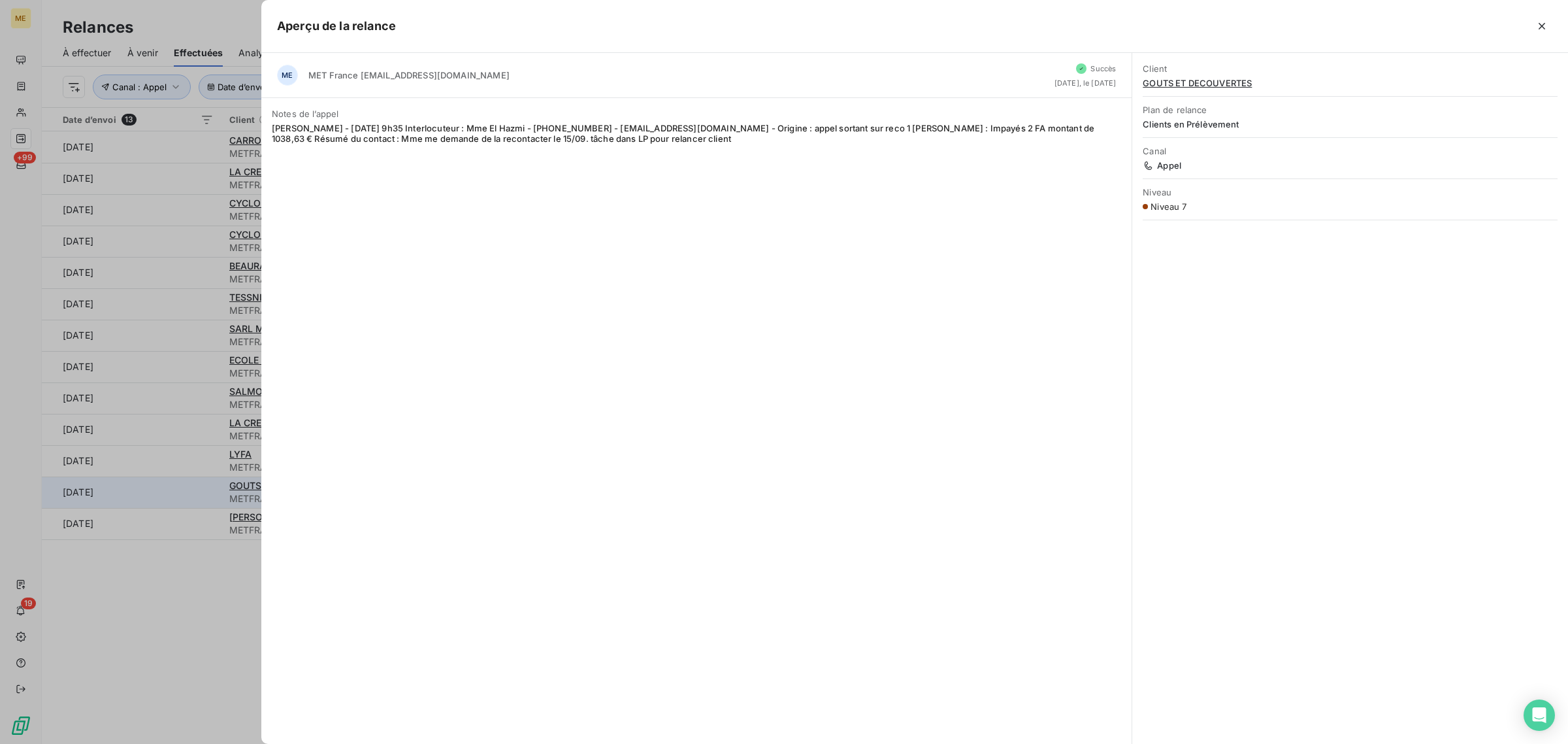
click at [181, 494] on div at bounding box center [784, 372] width 1568 height 744
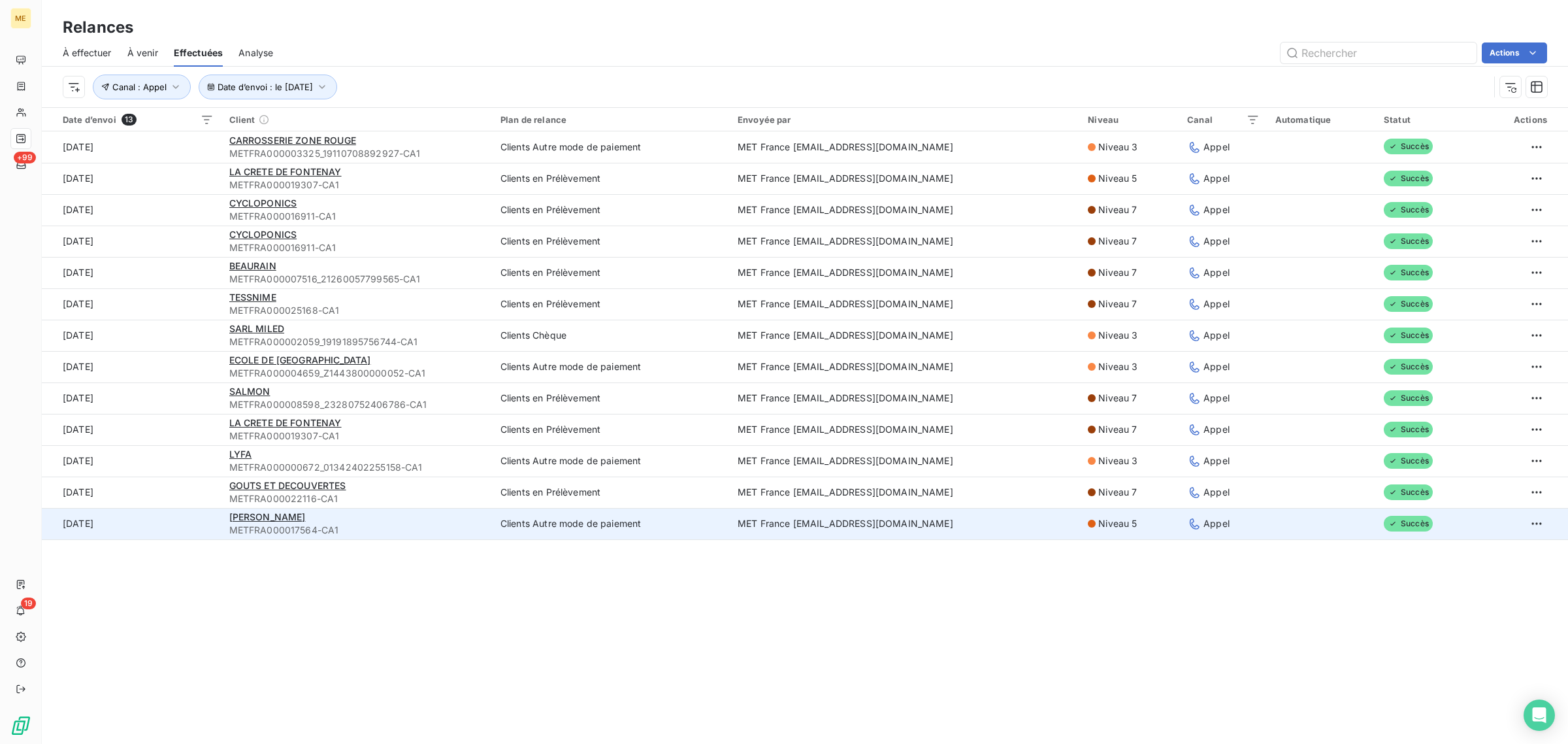
click at [163, 534] on td "[DATE]" at bounding box center [132, 524] width 180 height 31
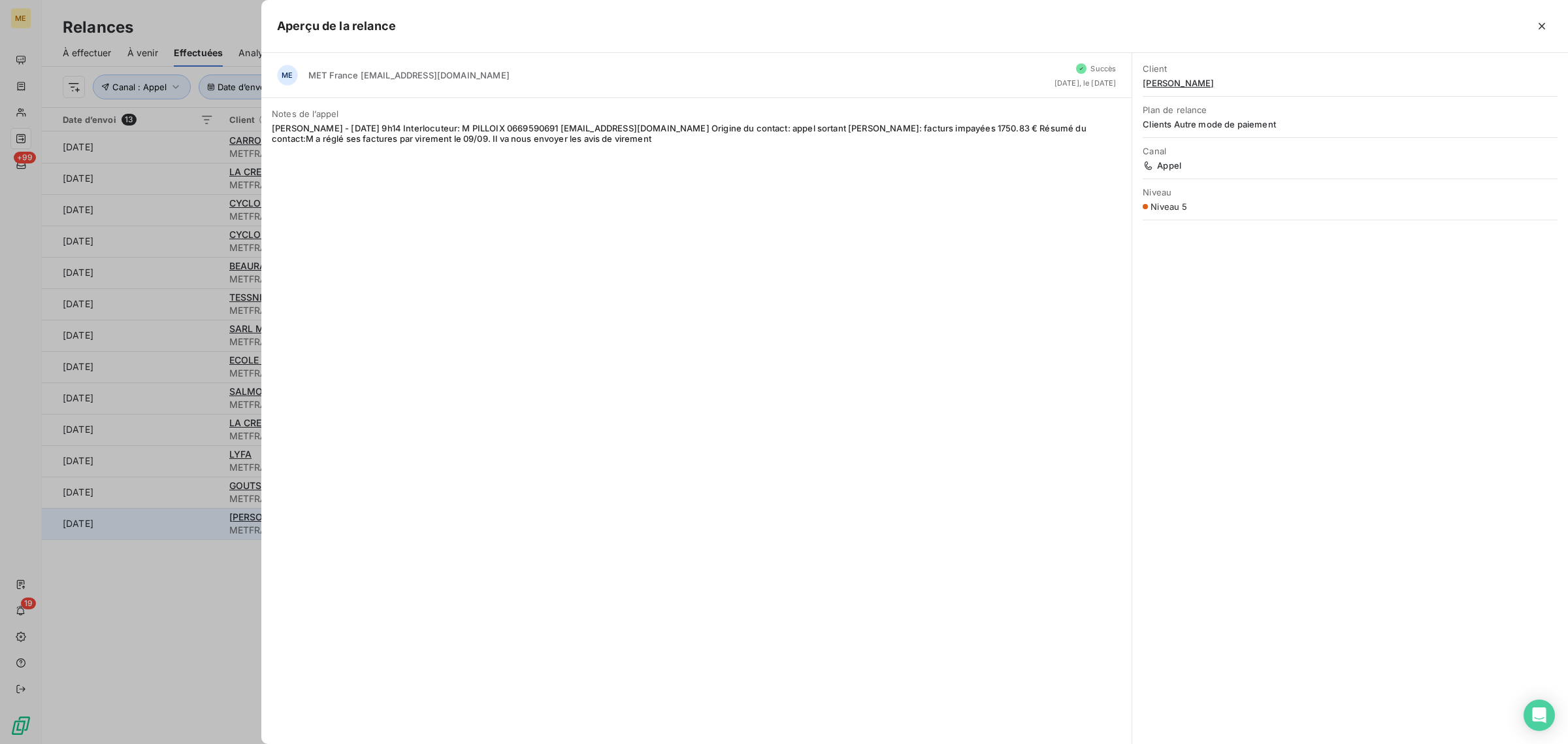
click at [163, 534] on div at bounding box center [784, 372] width 1568 height 744
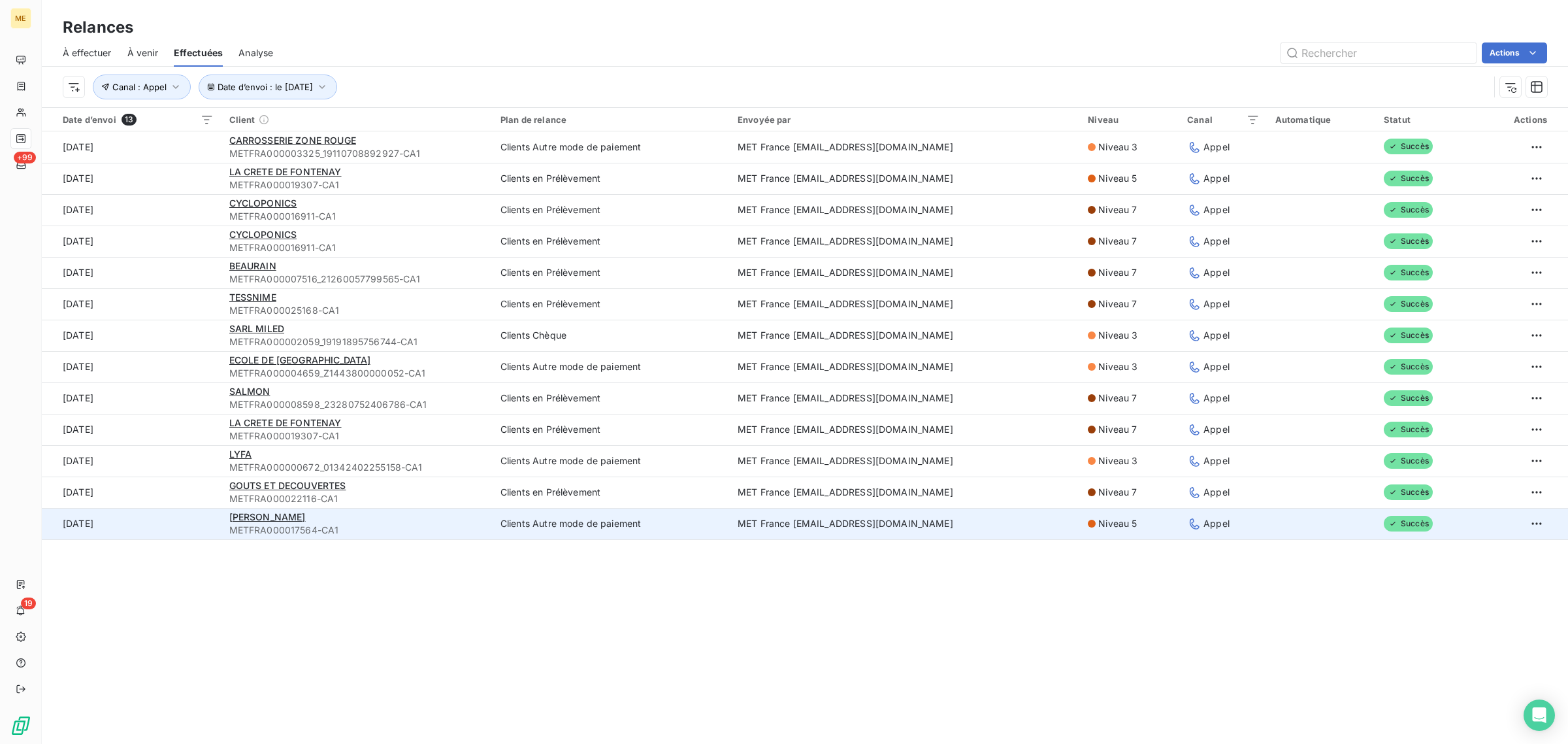
click at [167, 533] on td "[DATE]" at bounding box center [132, 524] width 180 height 31
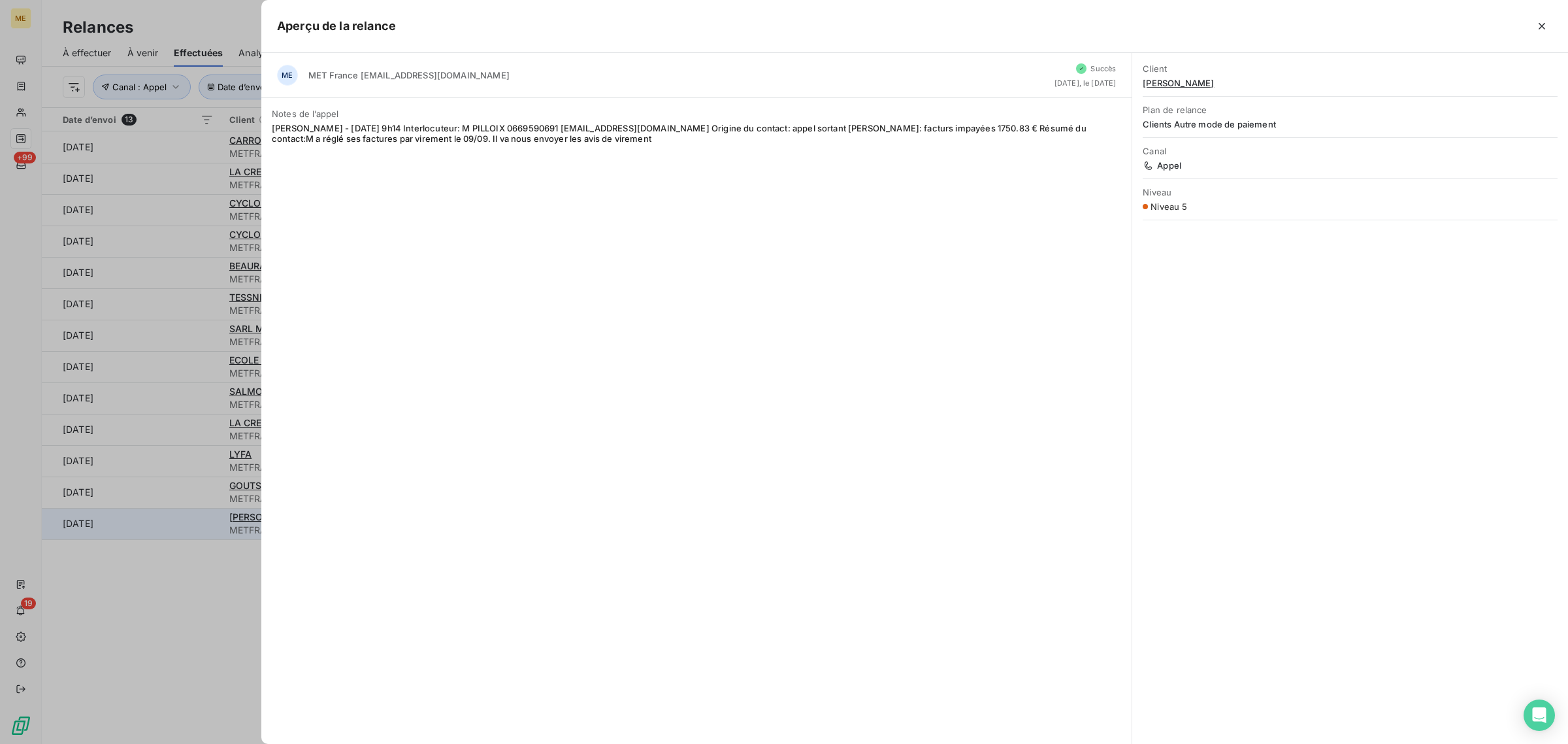
click at [167, 533] on div at bounding box center [784, 372] width 1568 height 744
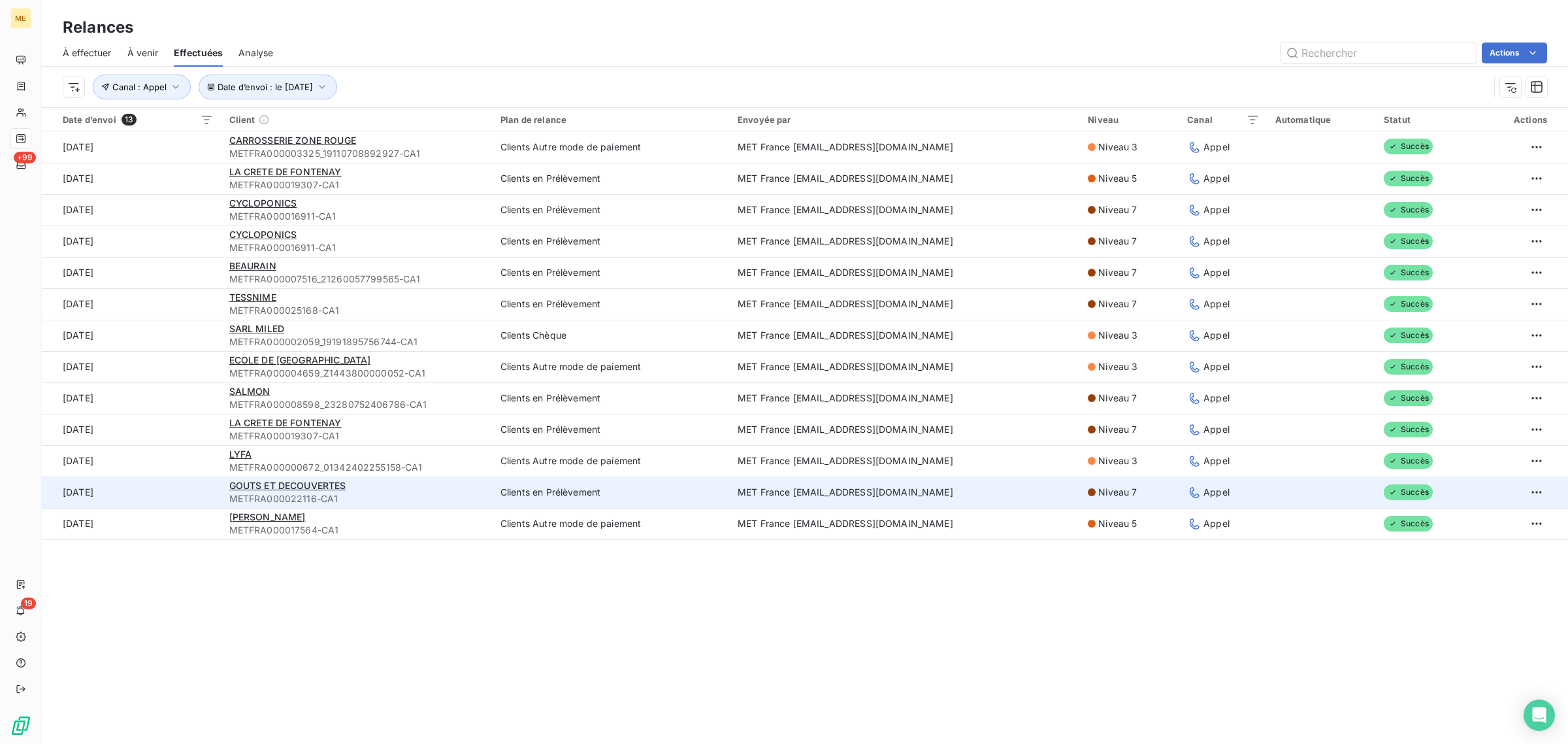
click at [171, 504] on td "[DATE]" at bounding box center [132, 492] width 180 height 31
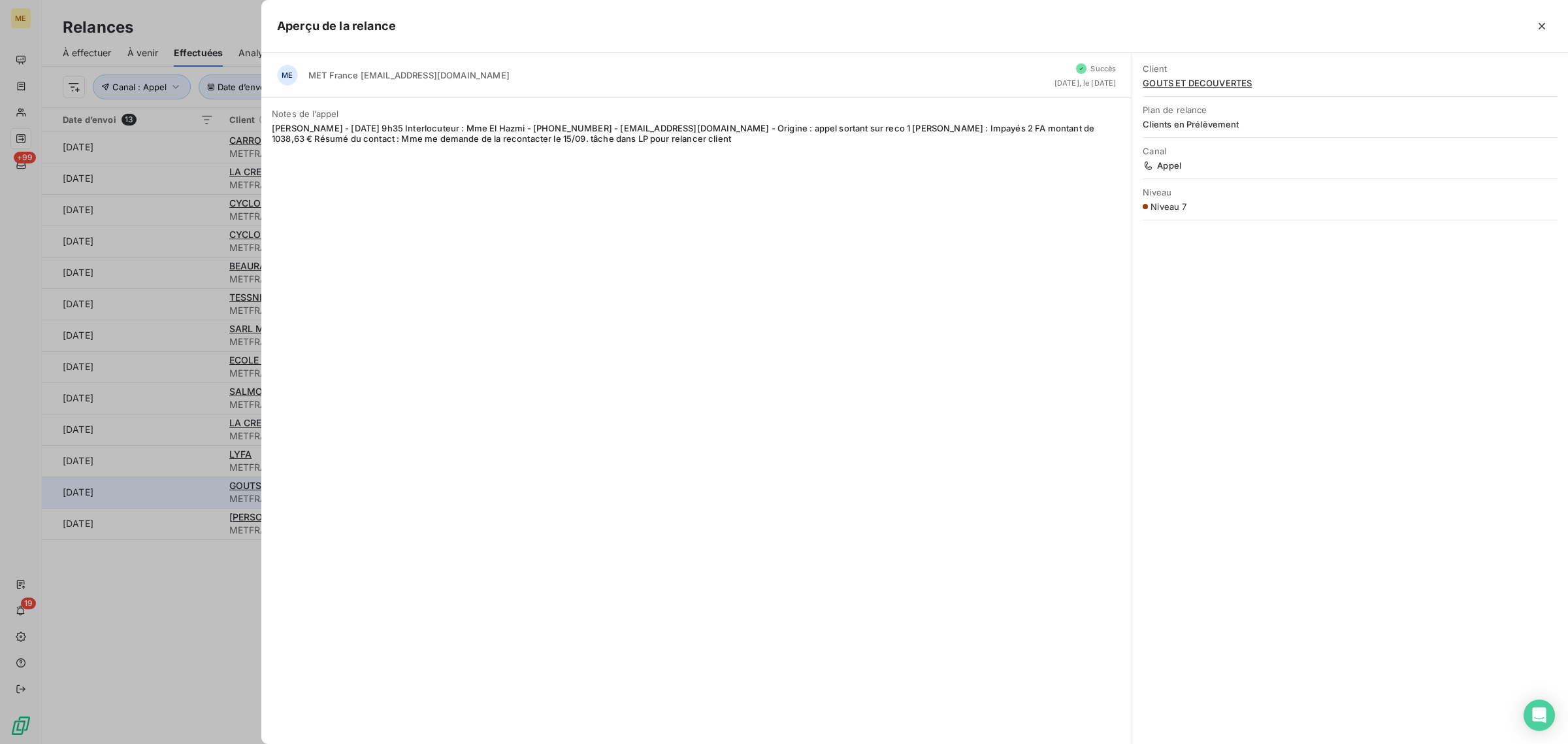
click at [171, 504] on div at bounding box center [784, 372] width 1568 height 744
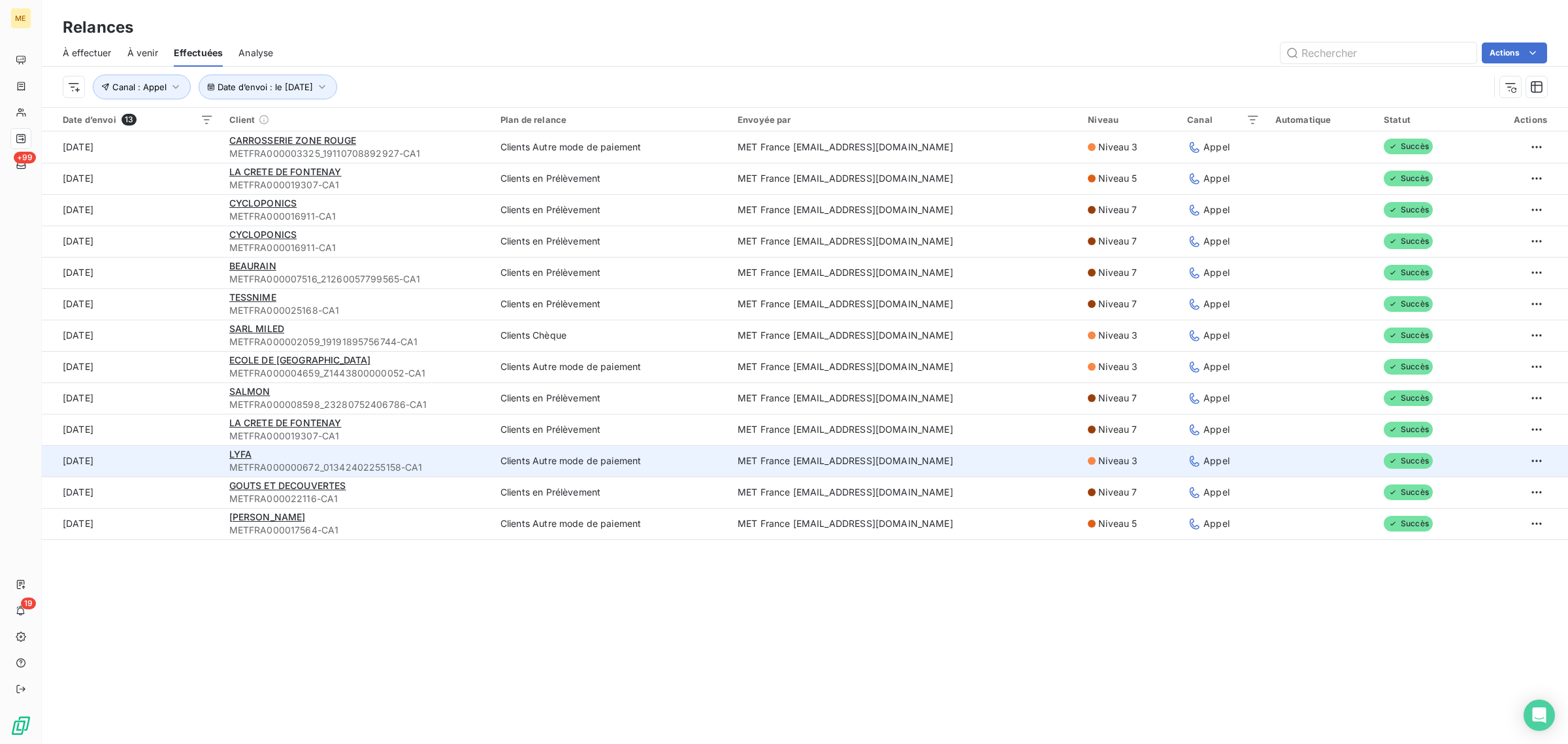
click at [168, 469] on td "[DATE]" at bounding box center [132, 461] width 180 height 31
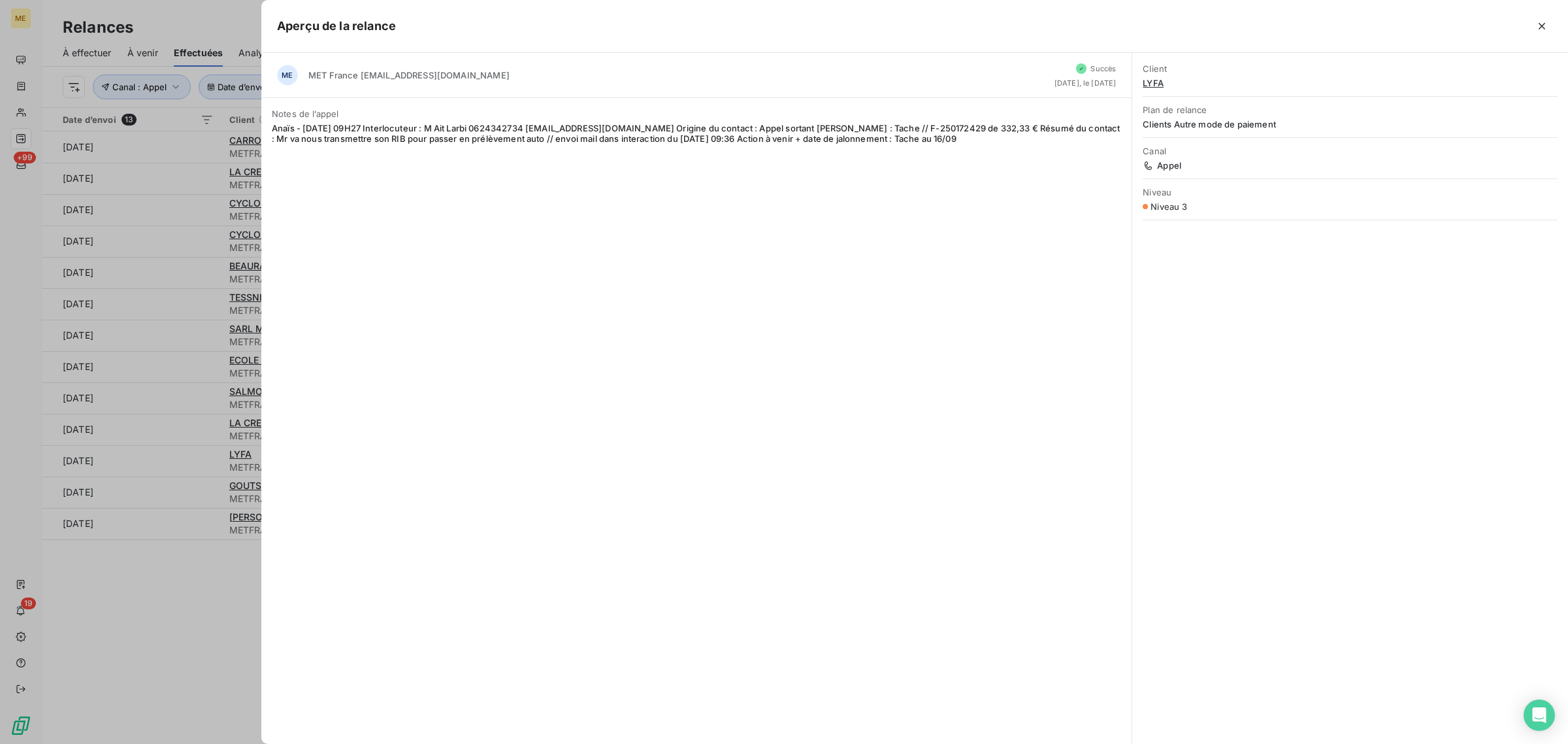
click at [168, 469] on div at bounding box center [784, 372] width 1568 height 744
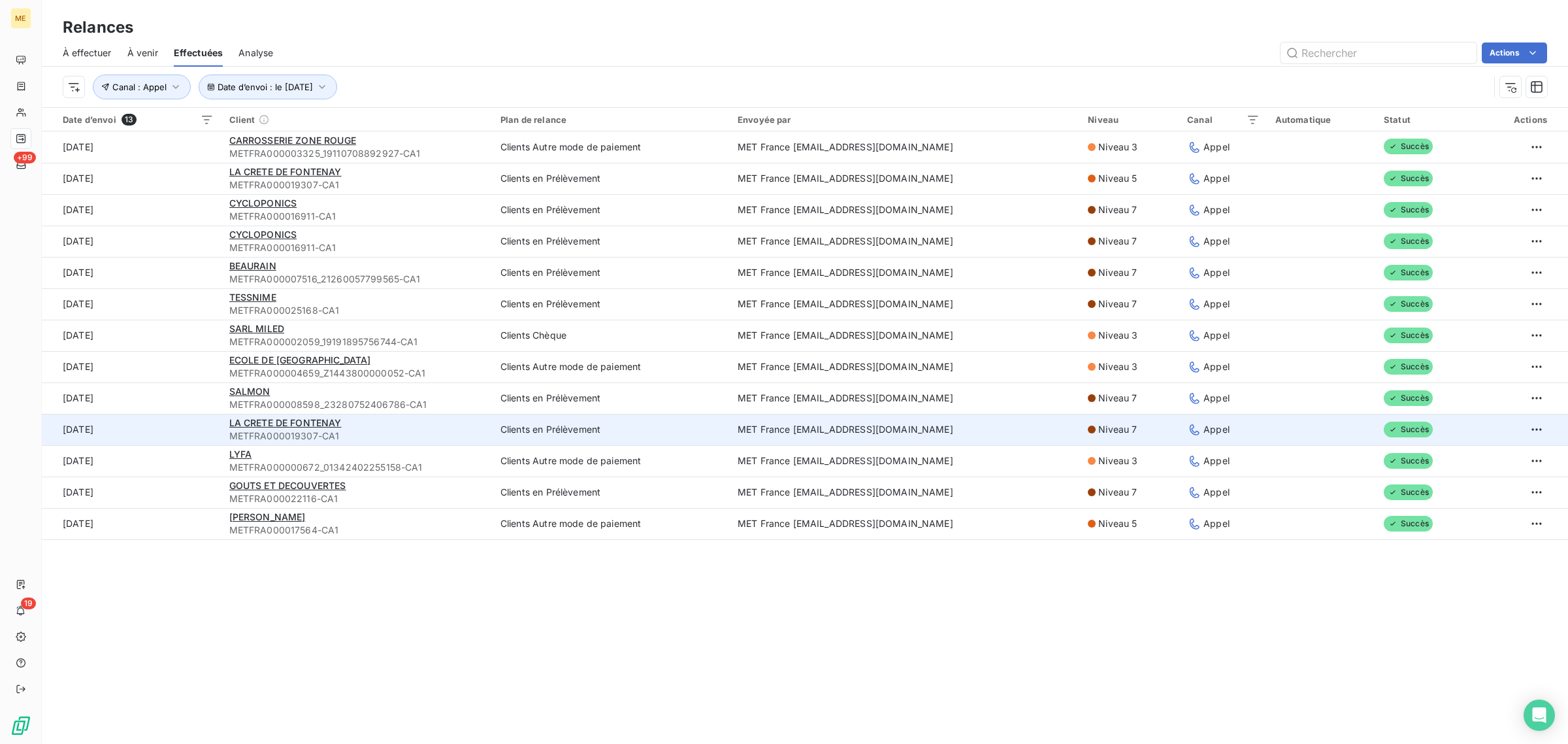
click at [175, 429] on td "[DATE]" at bounding box center [132, 429] width 180 height 31
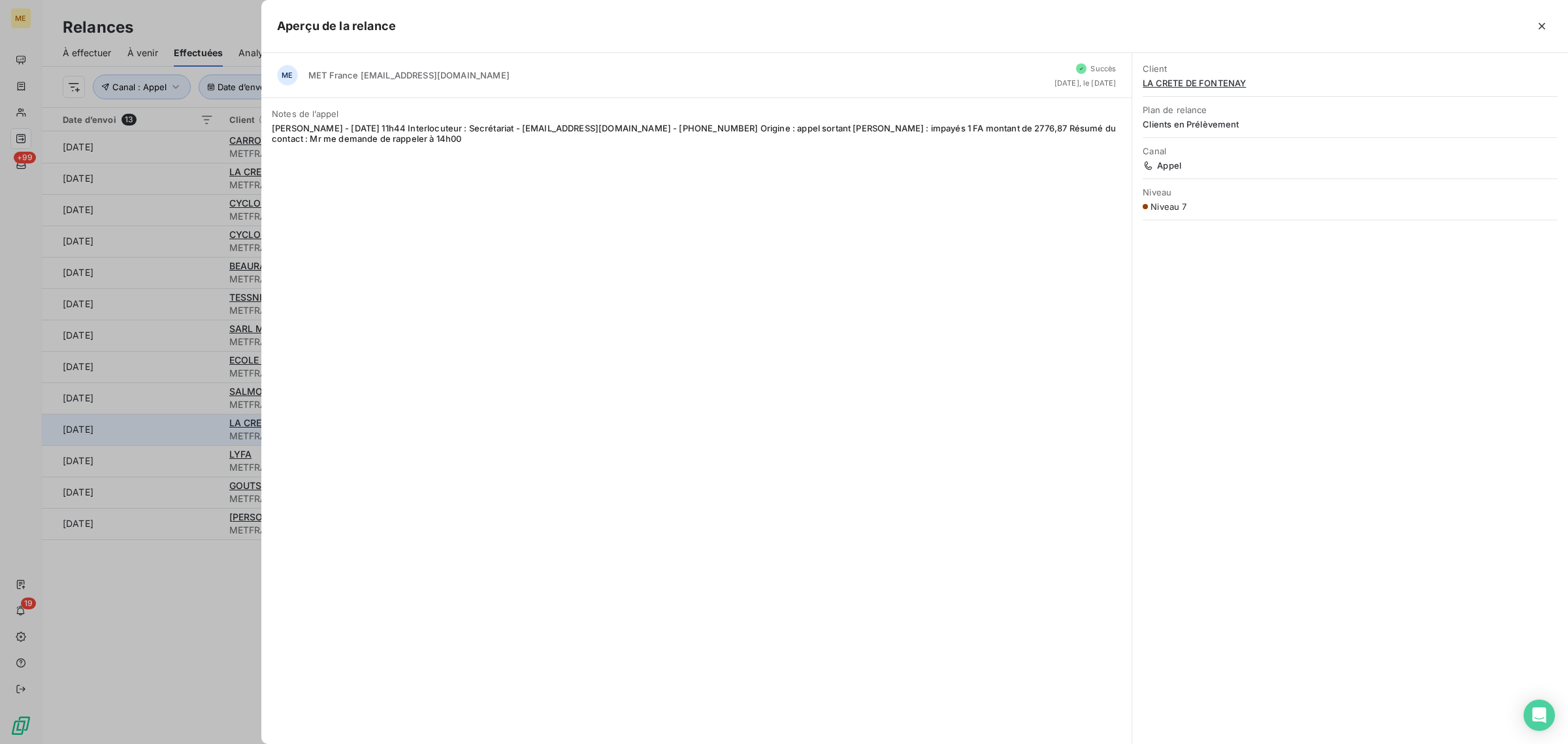
click at [175, 429] on div at bounding box center [784, 372] width 1568 height 744
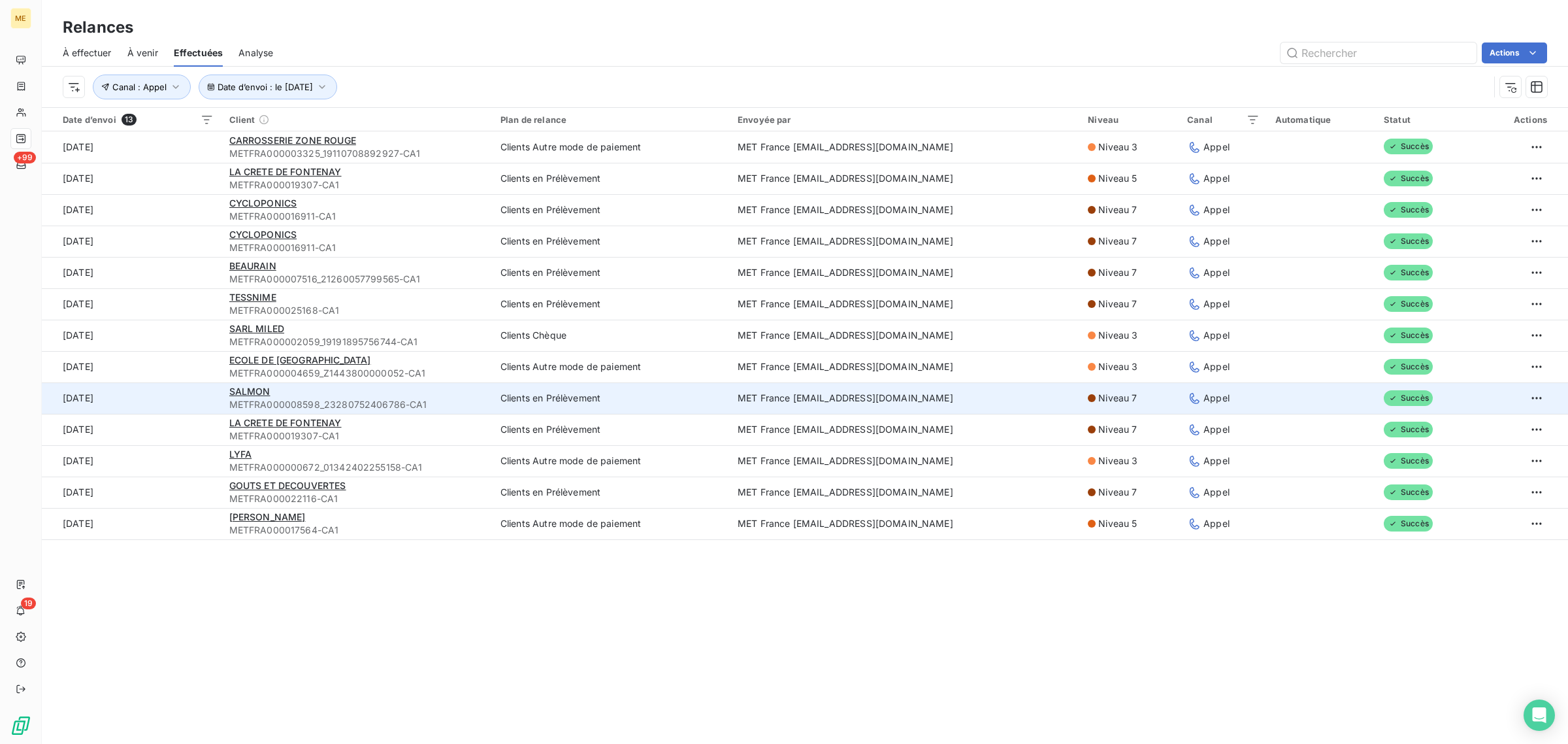
click at [178, 392] on td "[DATE]" at bounding box center [132, 398] width 180 height 31
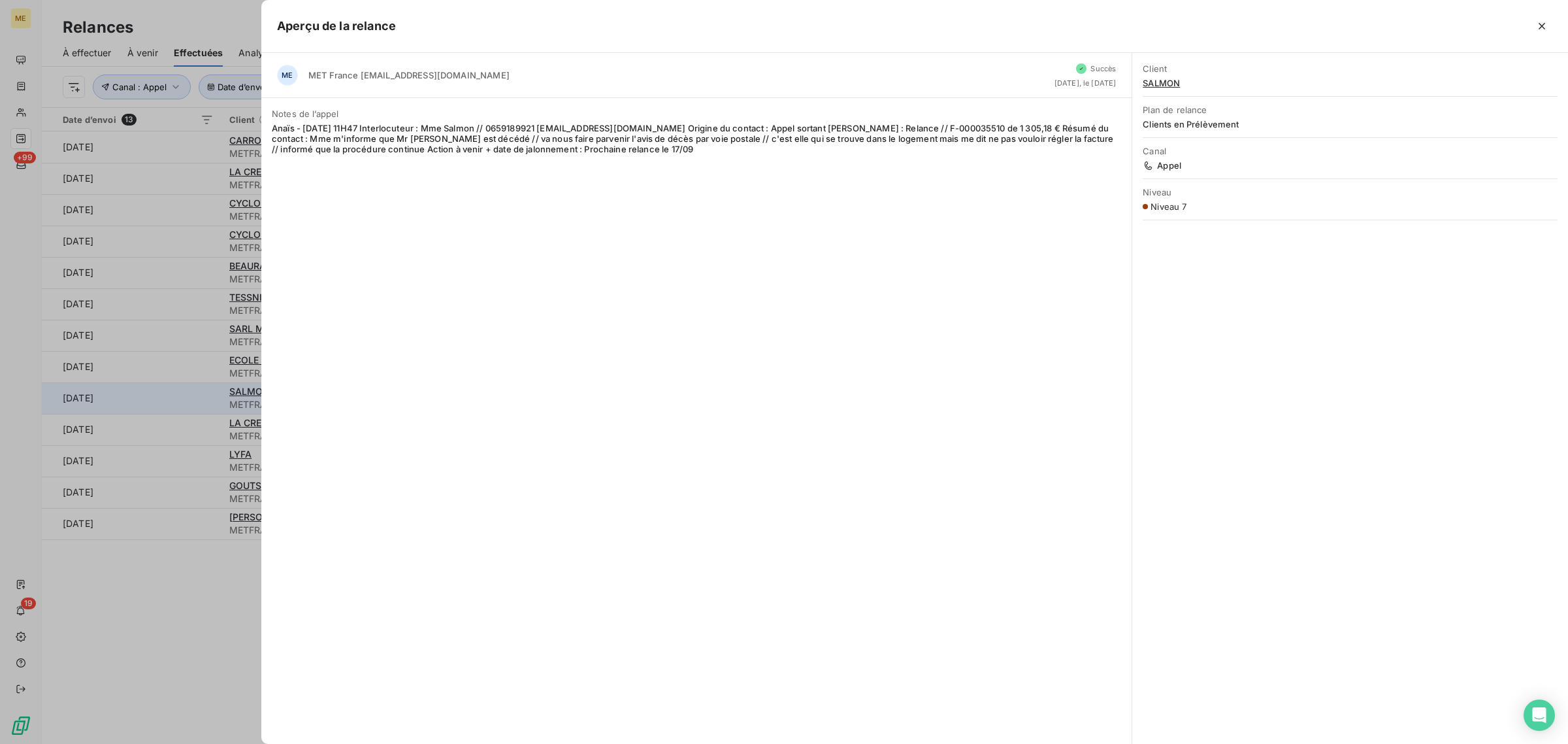
click at [178, 392] on div at bounding box center [784, 372] width 1568 height 744
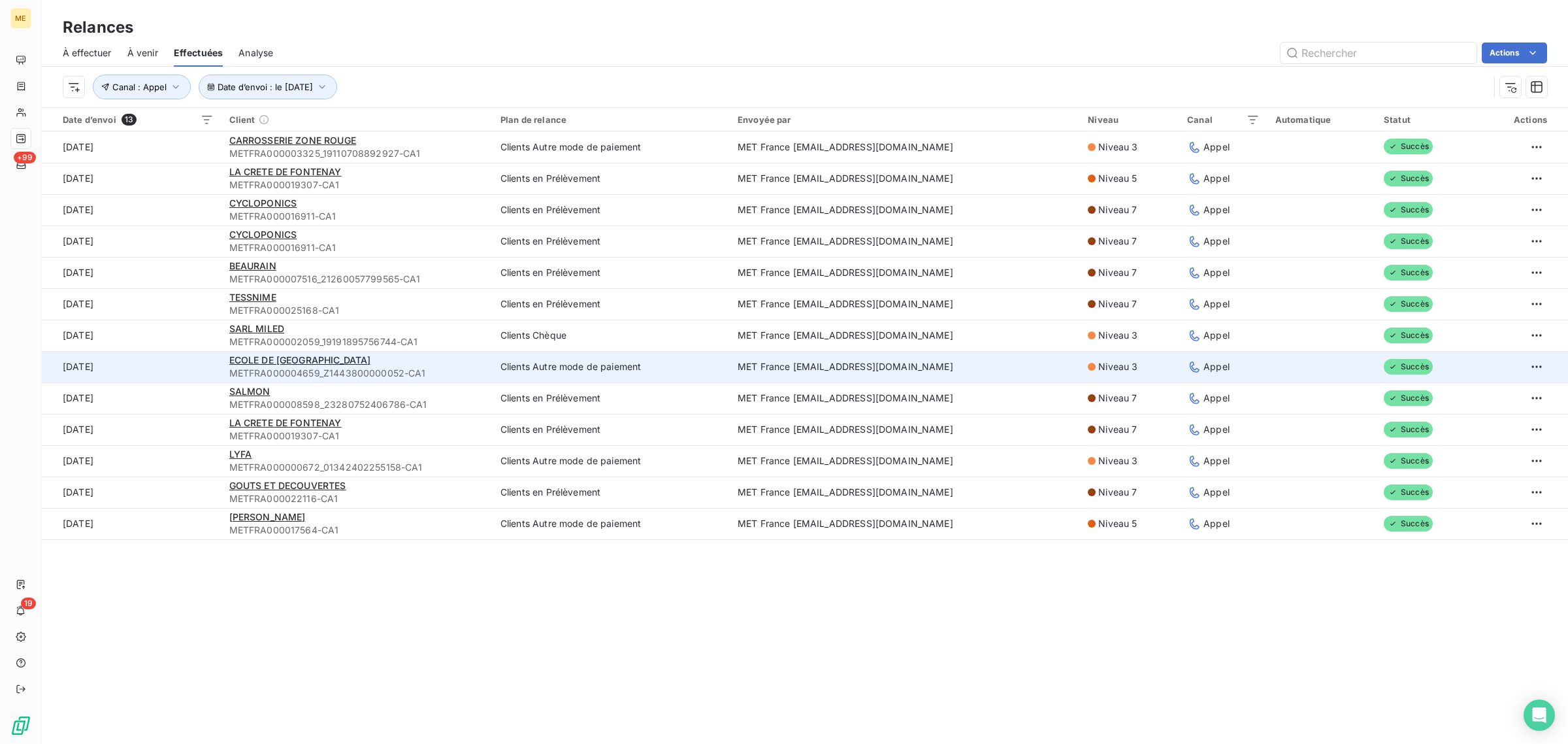
click at [181, 368] on td "[DATE]" at bounding box center [132, 367] width 180 height 31
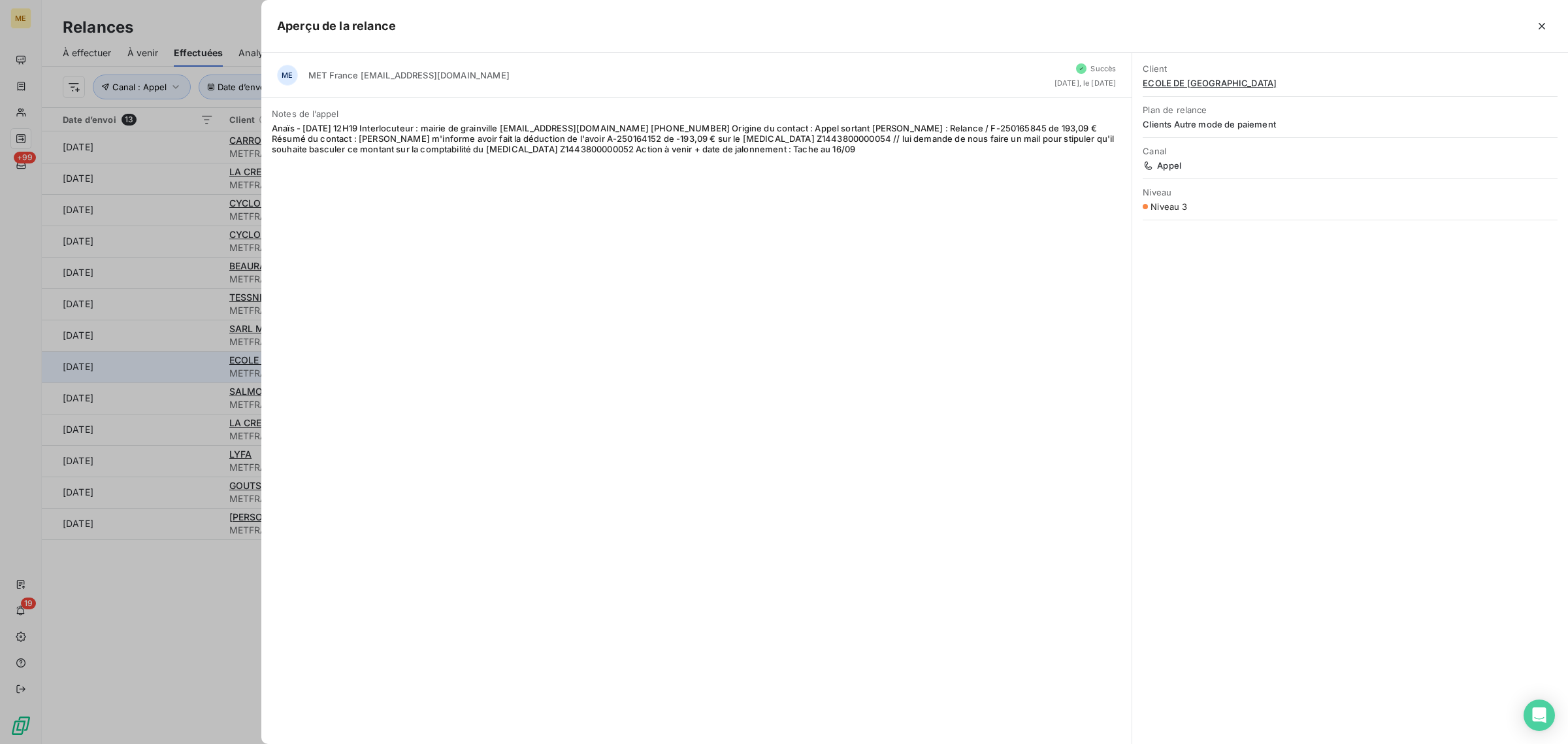
click at [183, 368] on div at bounding box center [784, 372] width 1568 height 744
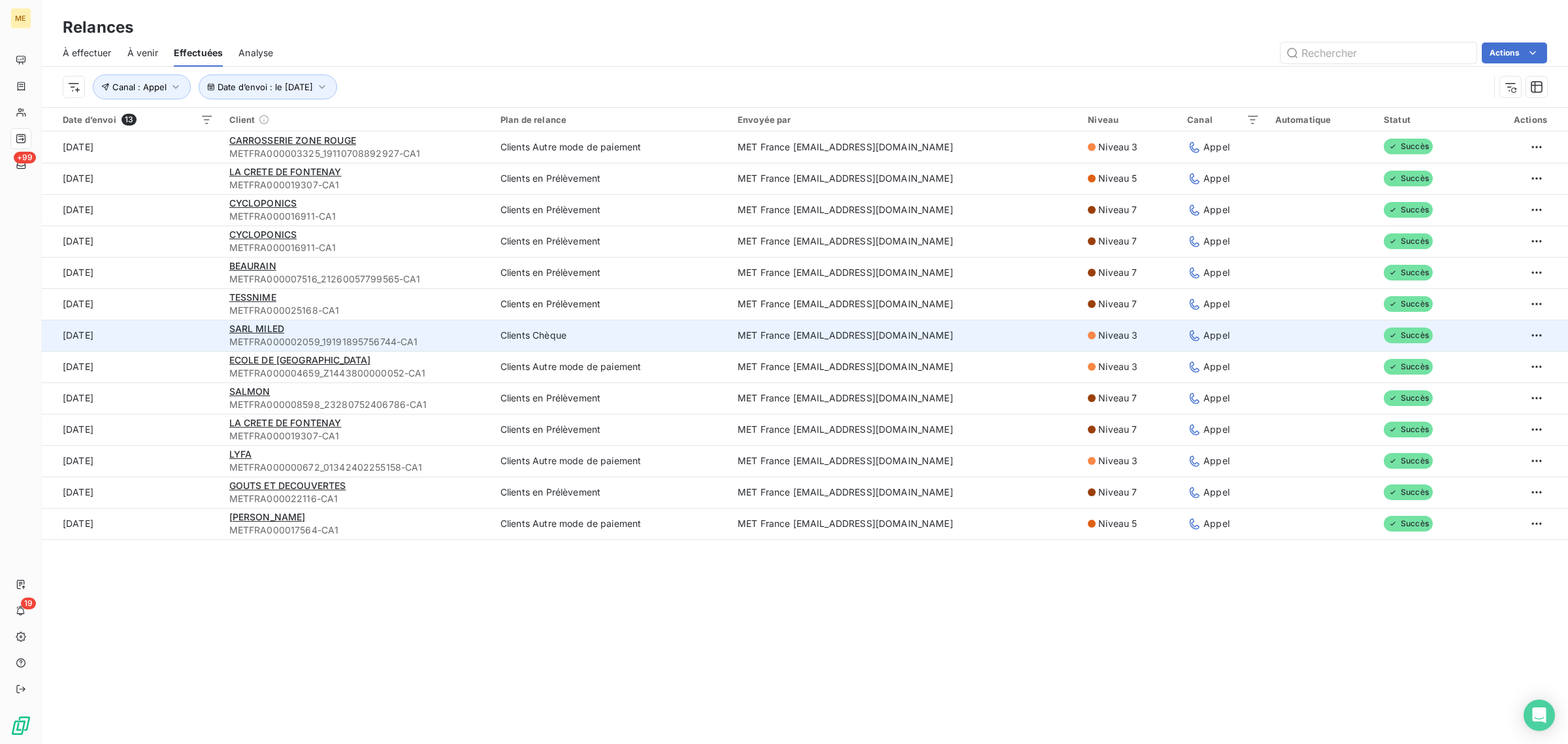
click at [187, 344] on td "[DATE]" at bounding box center [132, 335] width 180 height 31
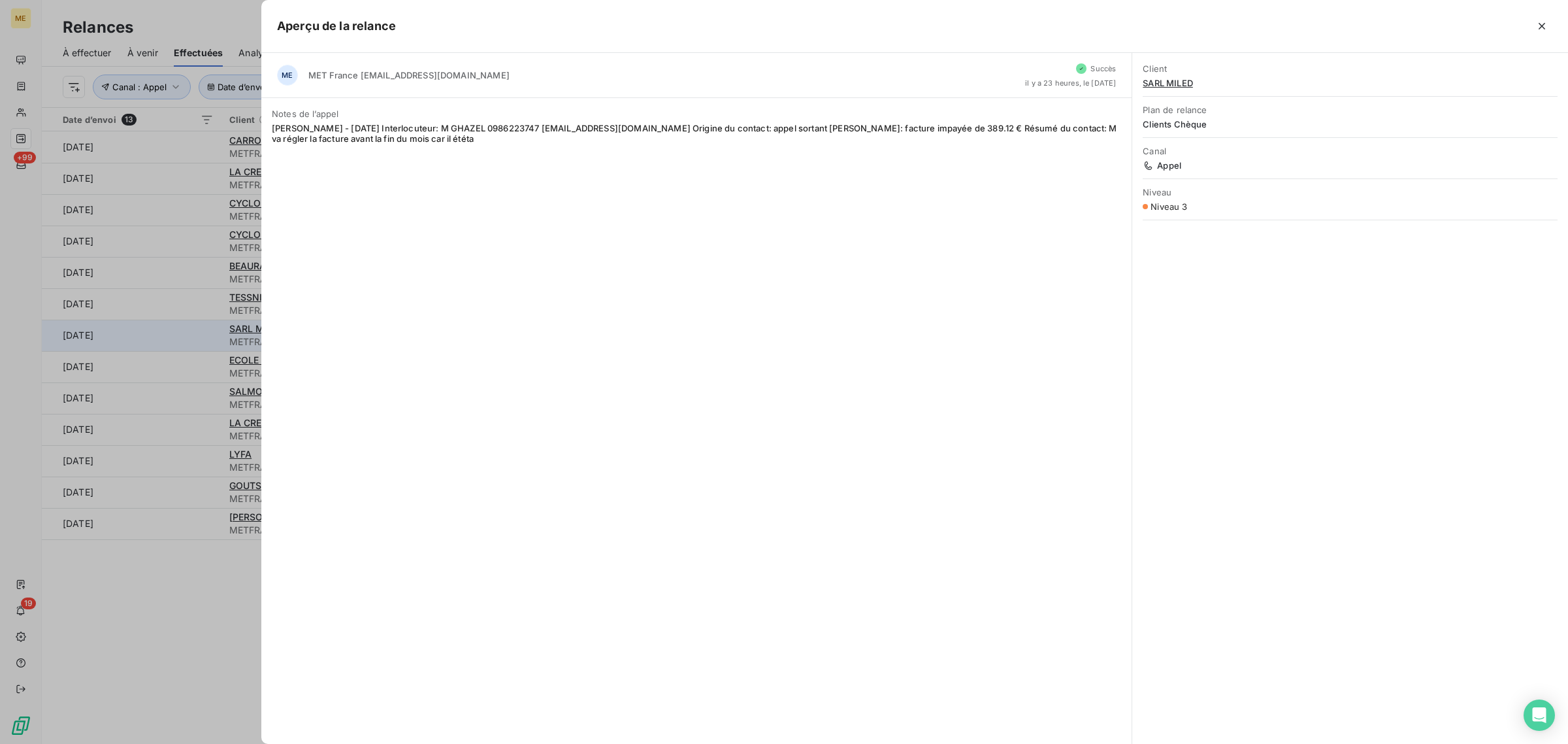
click at [187, 344] on div at bounding box center [784, 372] width 1568 height 744
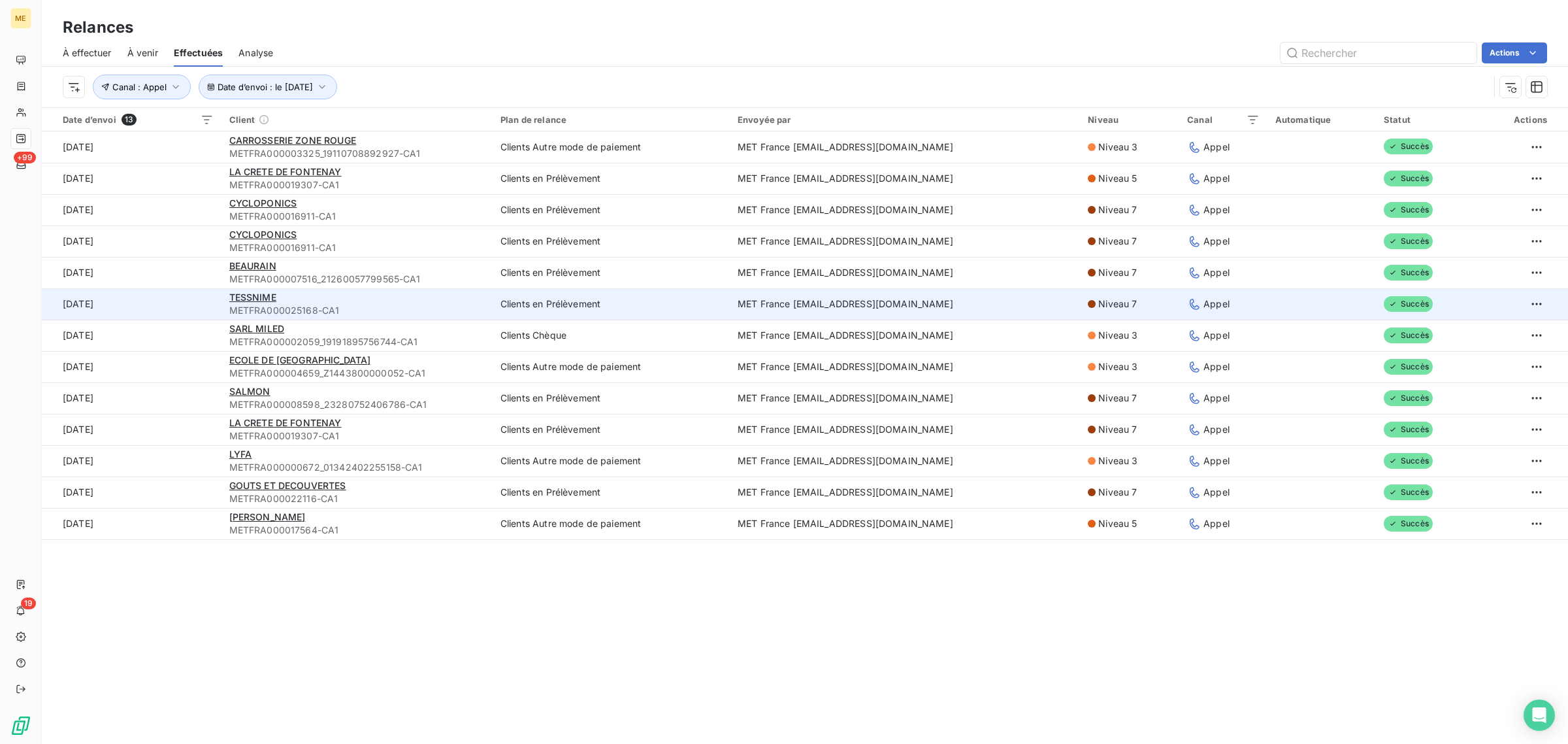
click at [182, 303] on td "[DATE]" at bounding box center [132, 304] width 180 height 31
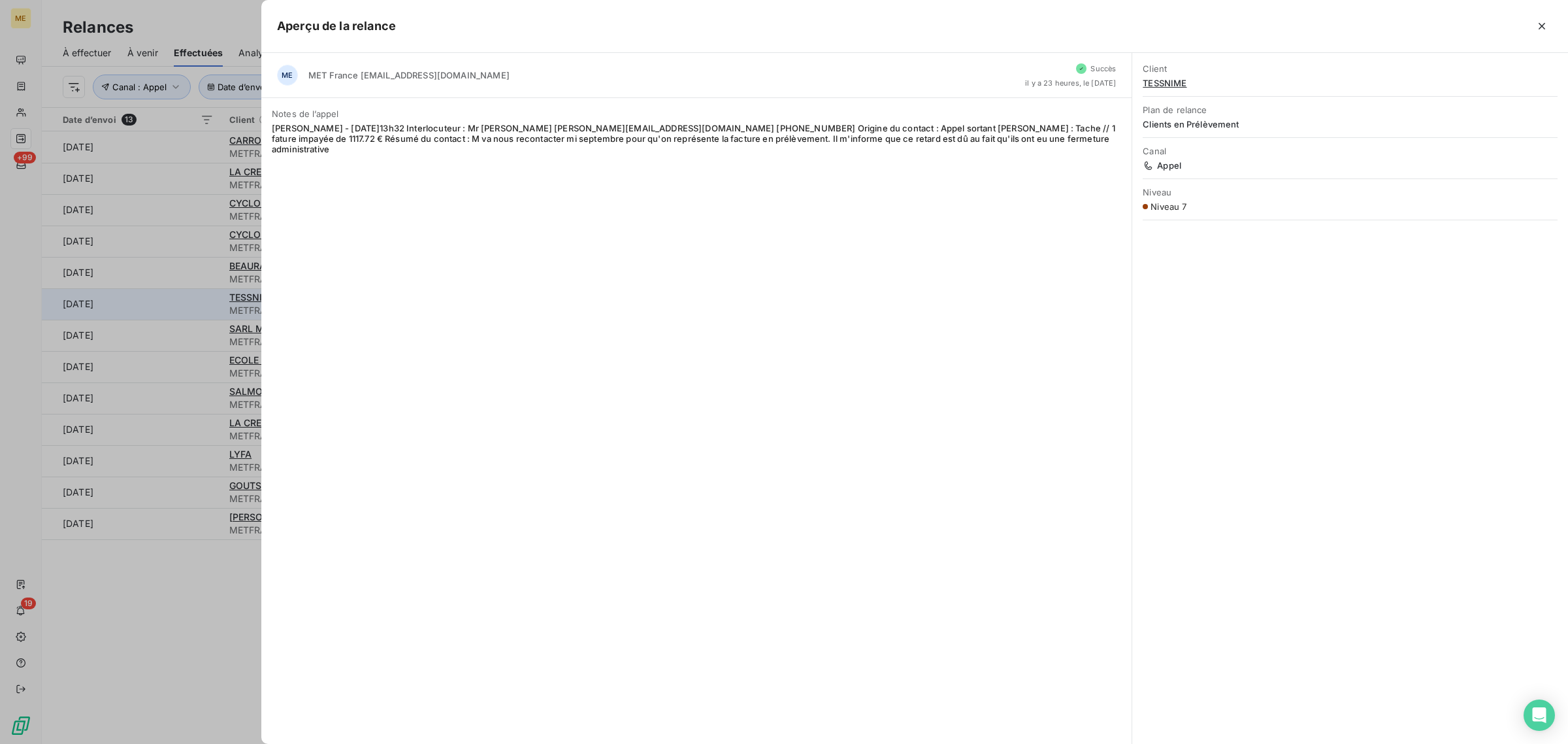
click at [182, 303] on div at bounding box center [784, 372] width 1568 height 744
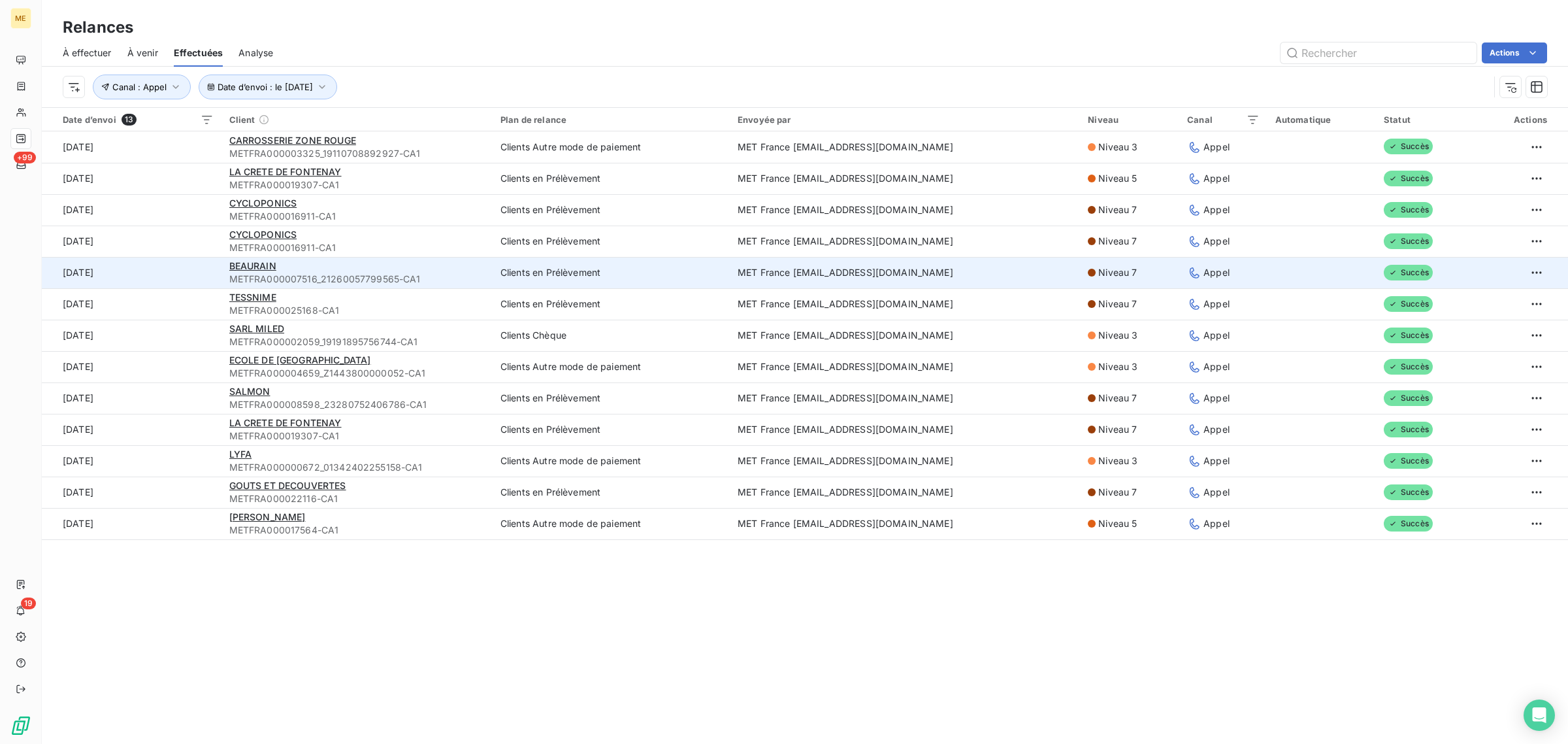
click at [190, 272] on td "[DATE]" at bounding box center [132, 272] width 180 height 31
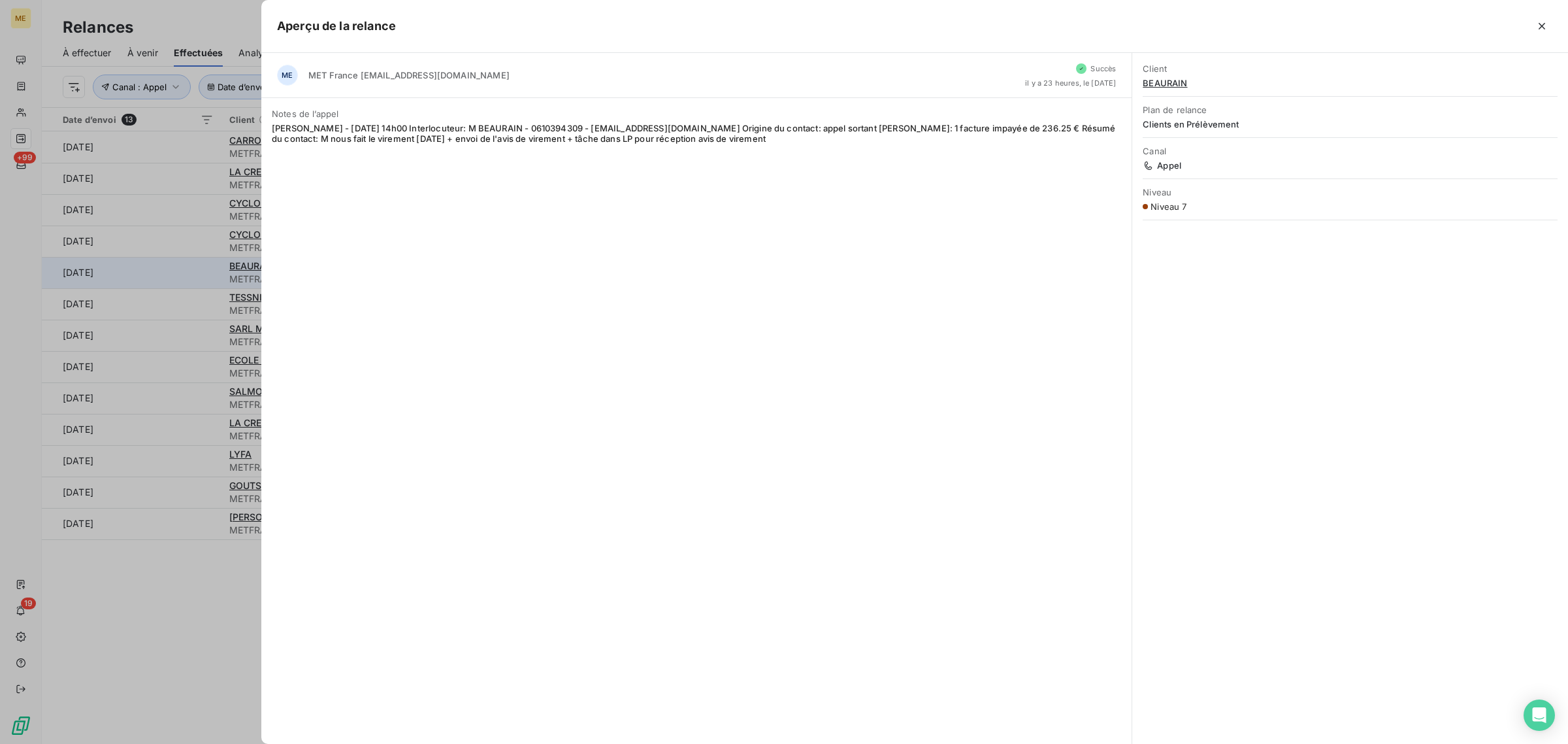
click at [190, 272] on div at bounding box center [784, 372] width 1568 height 744
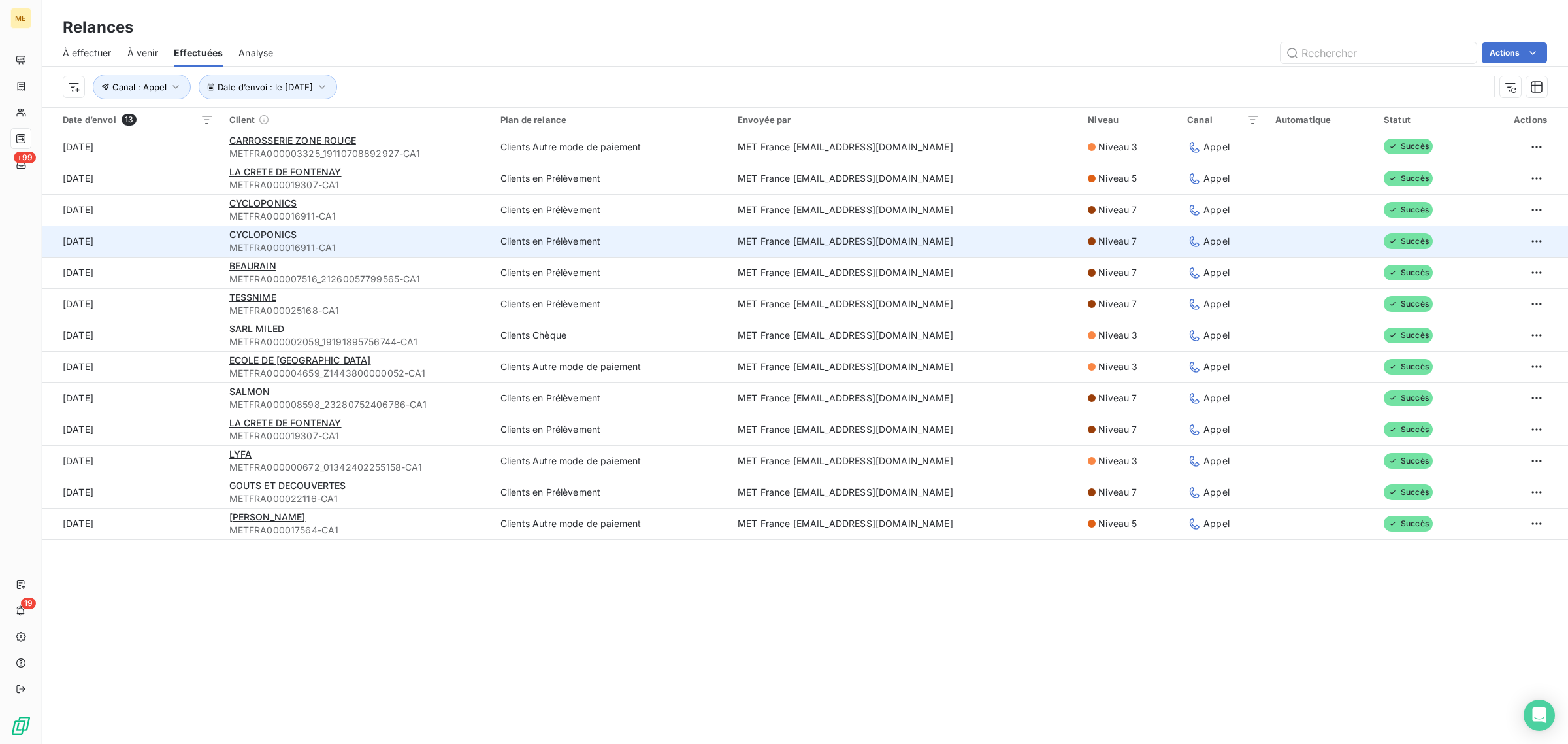
click at [191, 246] on td "[DATE]" at bounding box center [132, 241] width 180 height 31
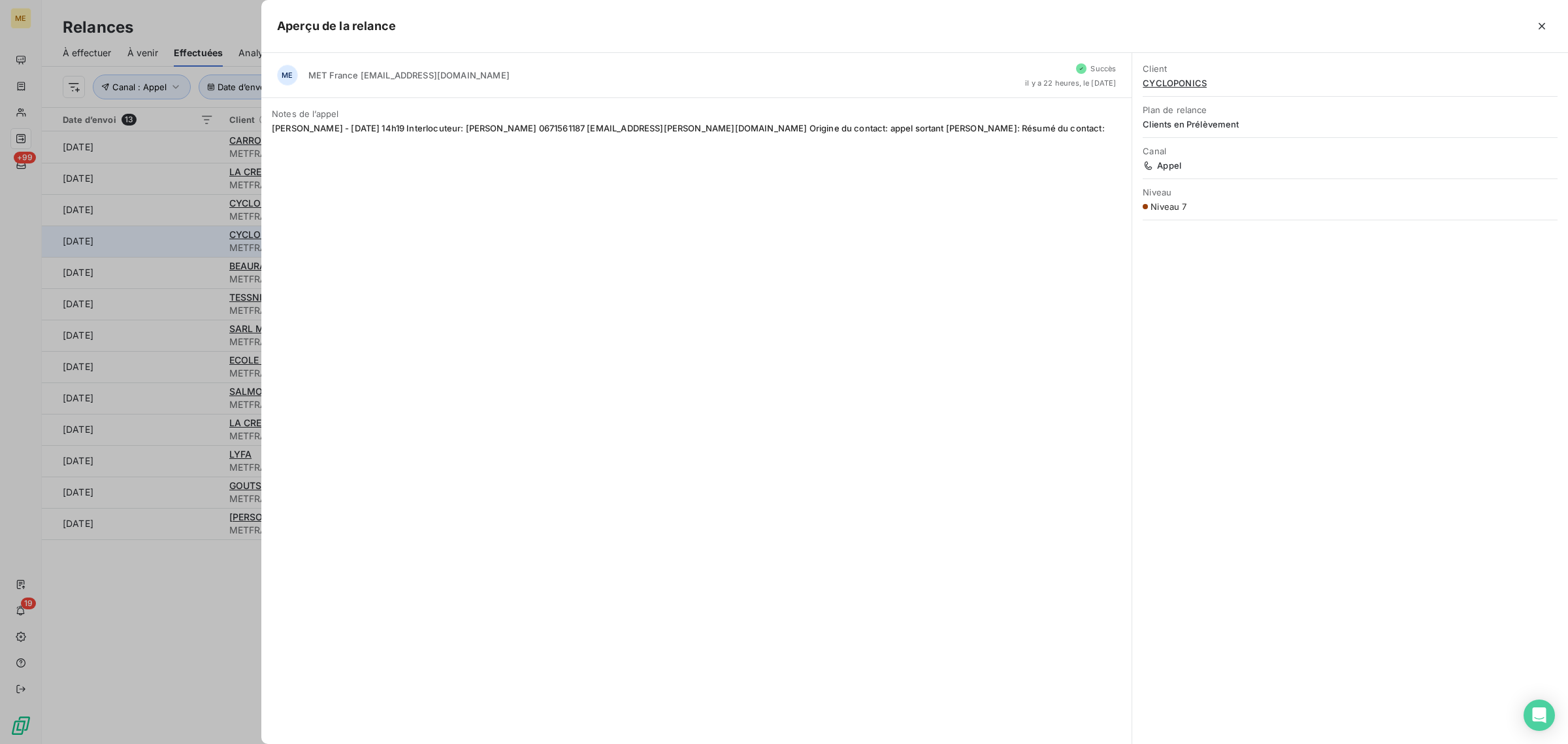
click at [191, 246] on div at bounding box center [784, 372] width 1568 height 744
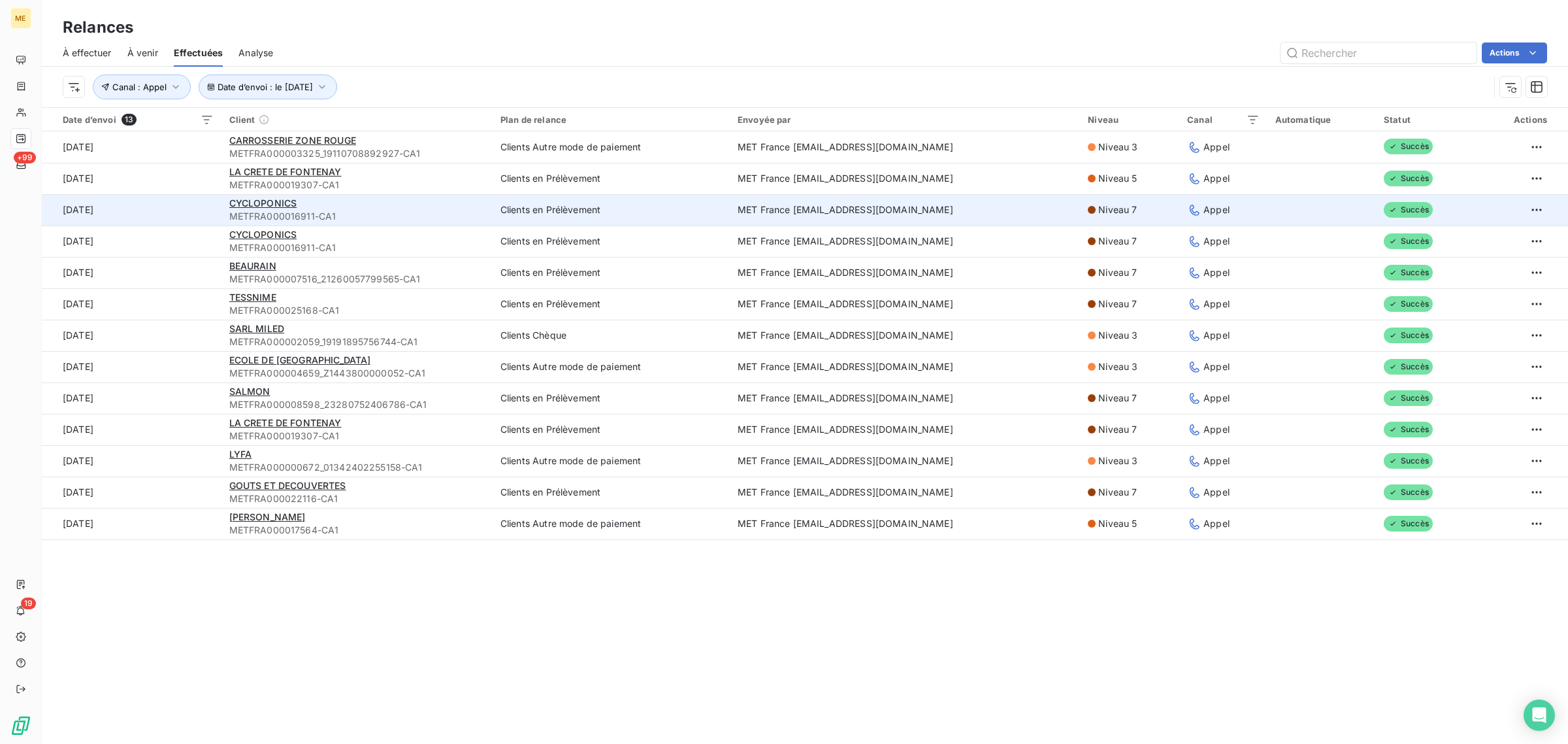
click at [187, 211] on td "[DATE]" at bounding box center [132, 210] width 180 height 31
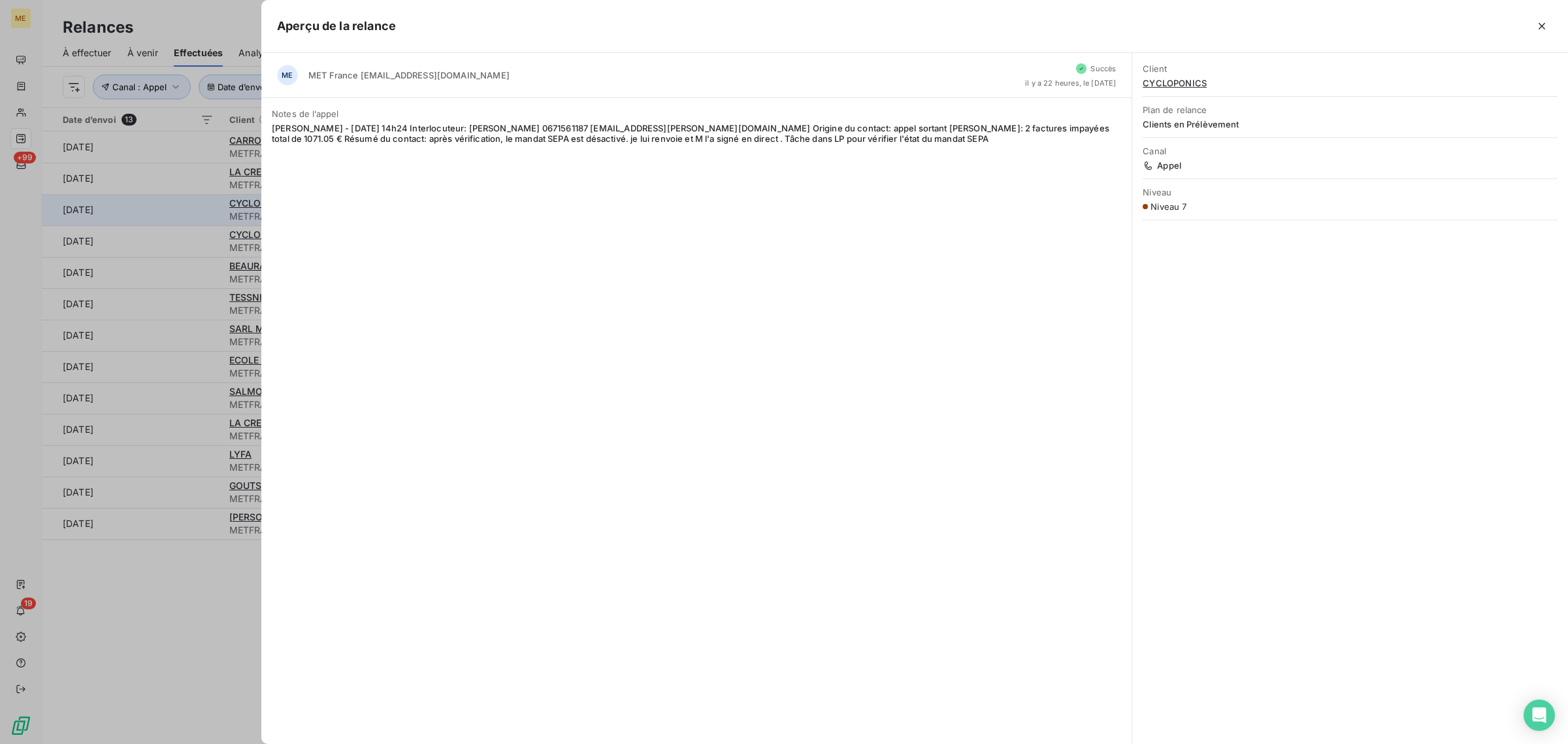
click at [187, 211] on div at bounding box center [784, 372] width 1568 height 744
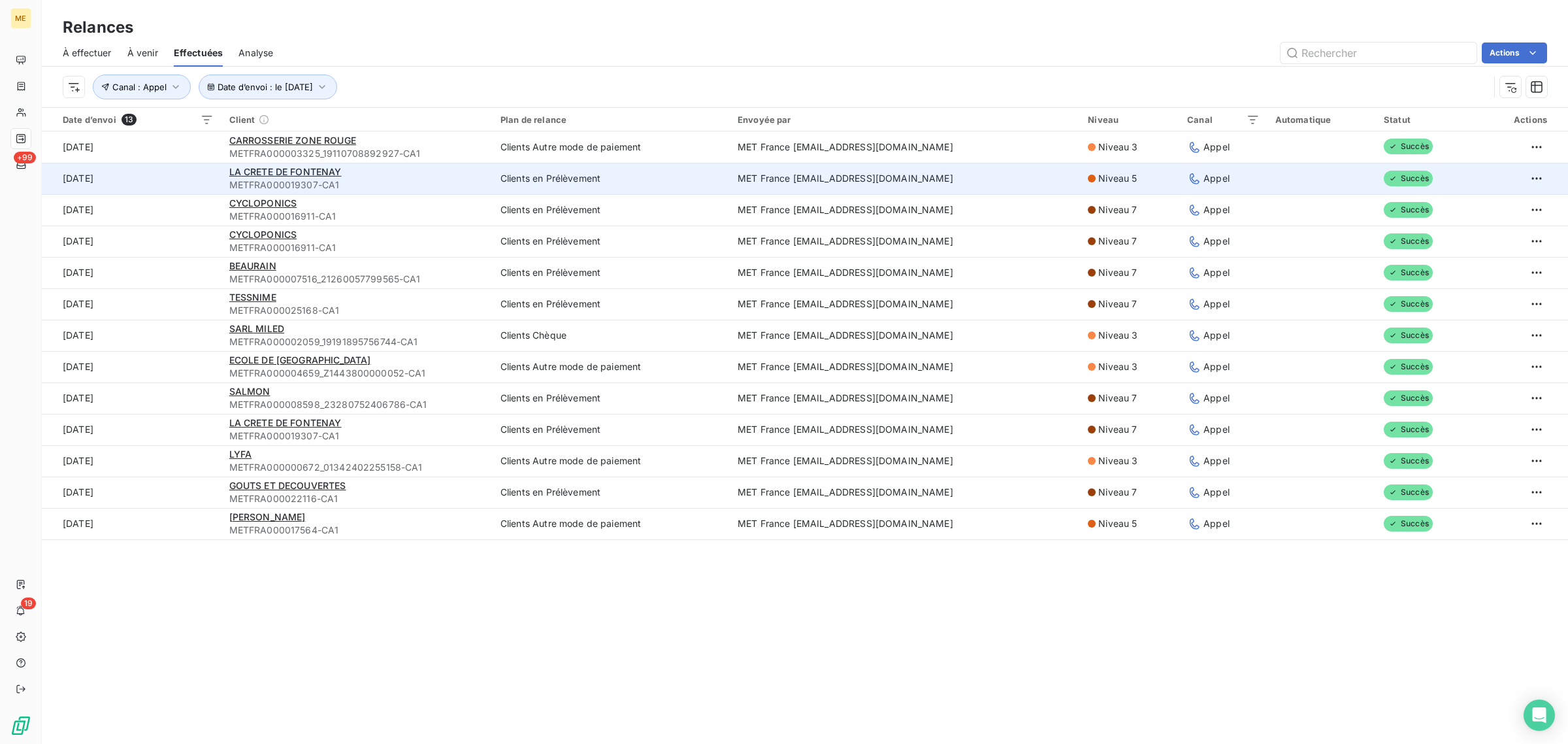
click at [190, 185] on td "[DATE]" at bounding box center [132, 178] width 180 height 31
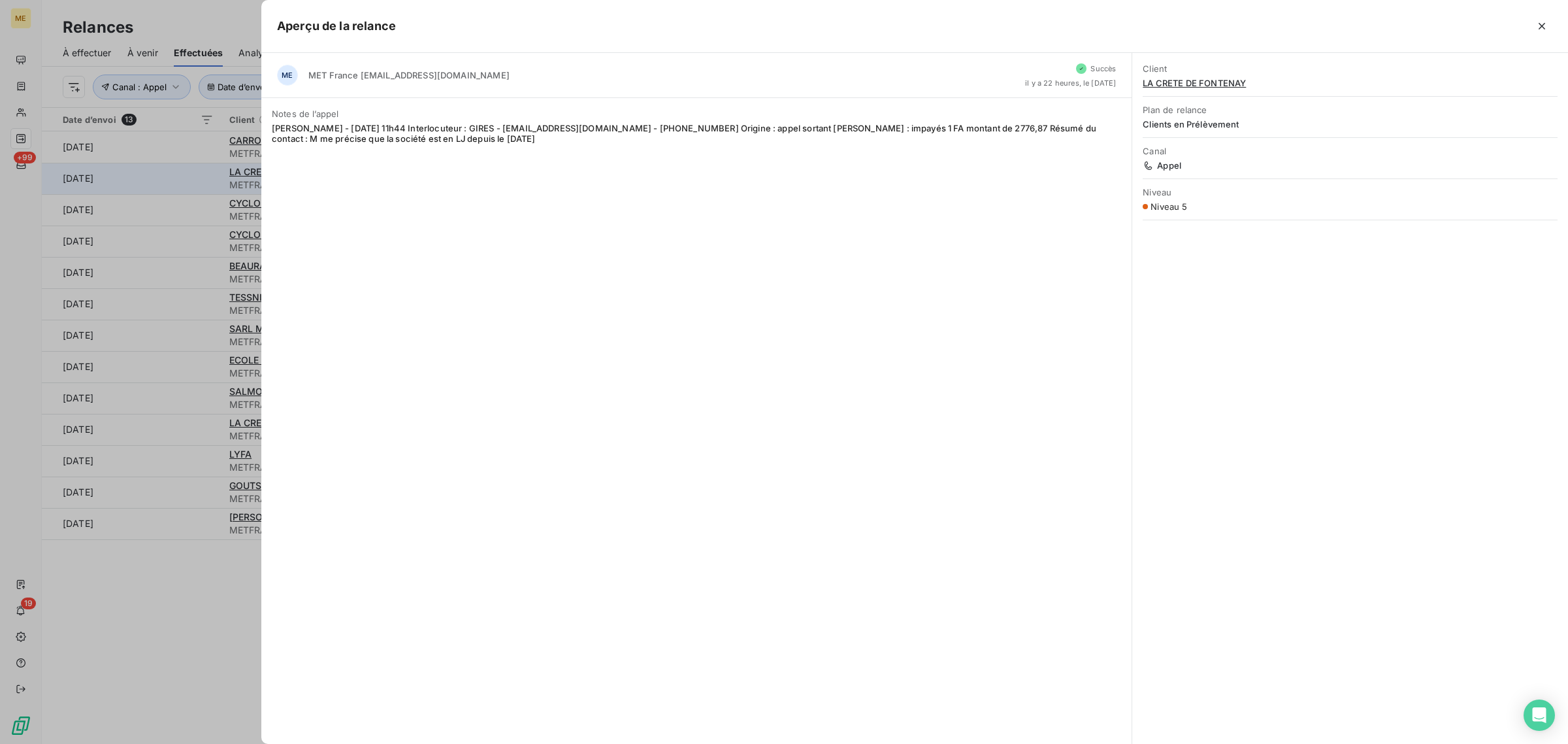
click at [190, 185] on div at bounding box center [784, 372] width 1568 height 744
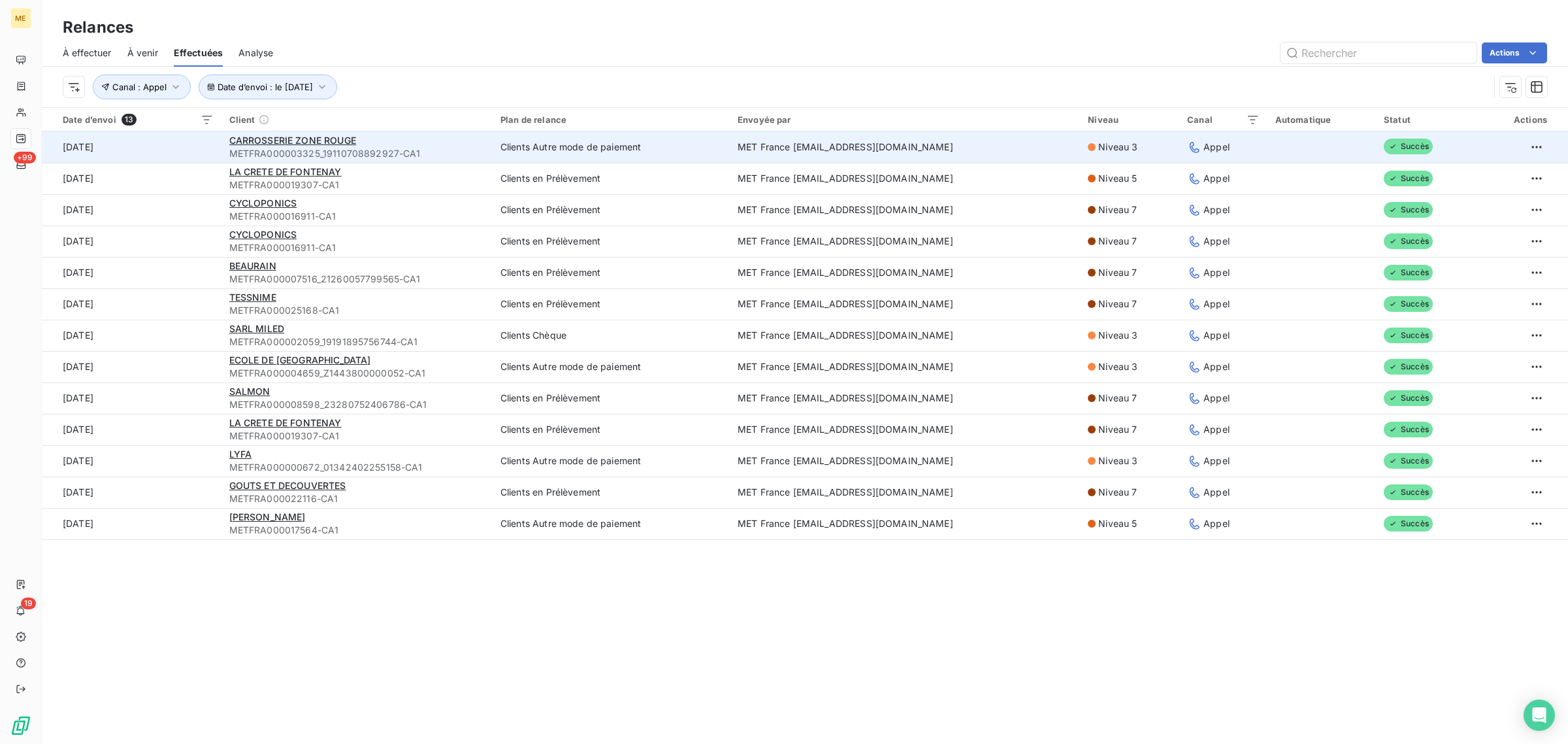
click at [190, 147] on td "[DATE]" at bounding box center [132, 147] width 180 height 31
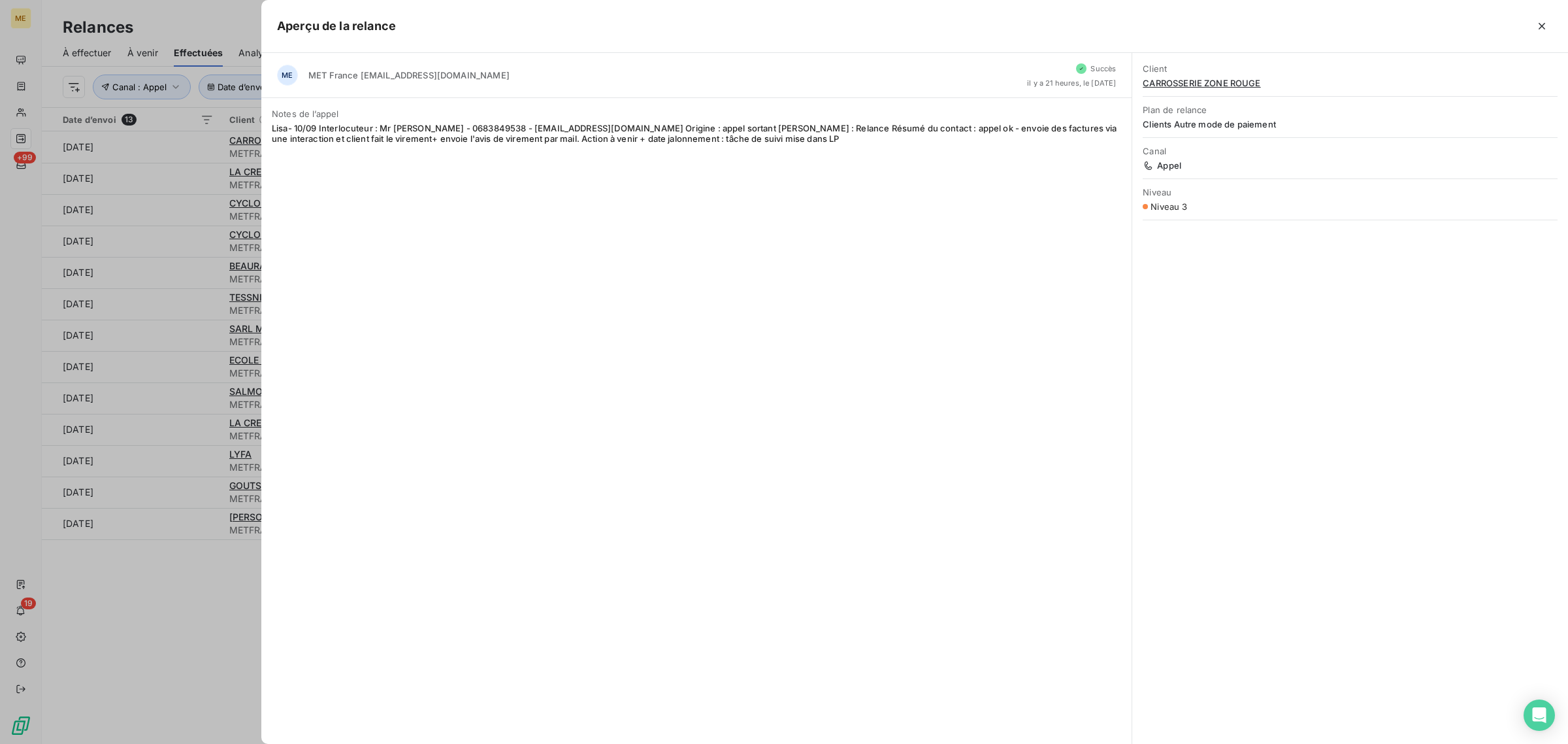
click at [203, 633] on div at bounding box center [784, 372] width 1568 height 744
